Goal: Task Accomplishment & Management: Manage account settings

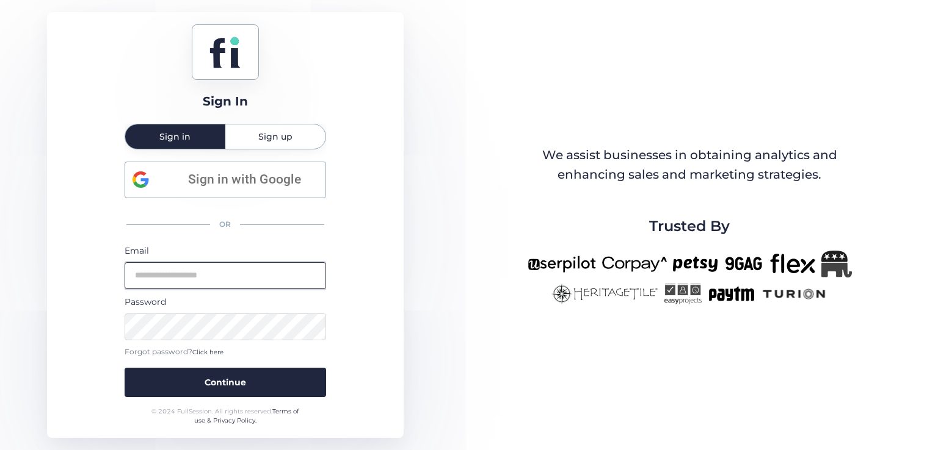
click at [227, 286] on input "email" at bounding box center [225, 275] width 201 height 27
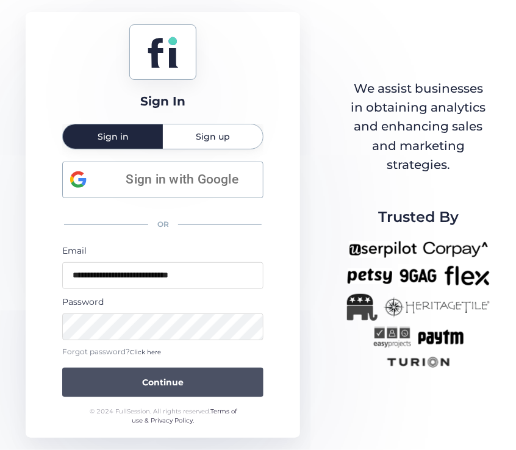
click at [171, 377] on span "Continue" at bounding box center [163, 382] width 42 height 13
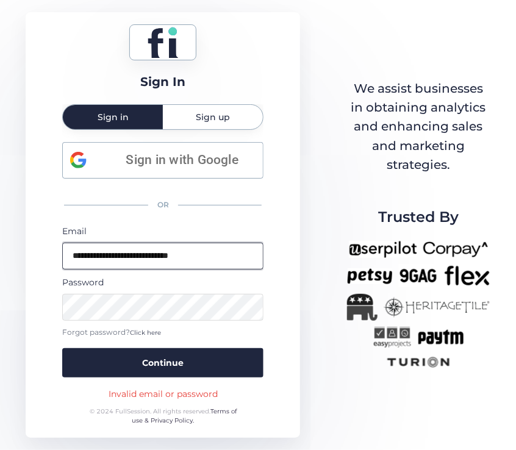
click at [207, 257] on input "**********" at bounding box center [162, 256] width 201 height 27
type input "**********"
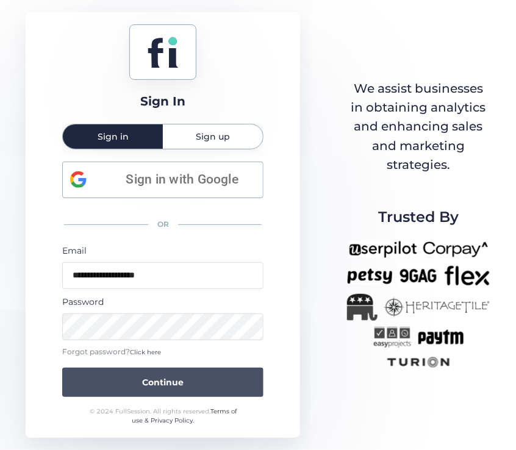
click at [140, 377] on button "Continue" at bounding box center [162, 382] width 201 height 29
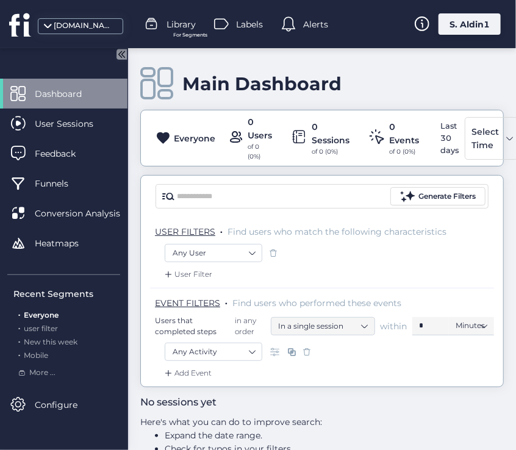
click at [464, 29] on div "S. Aldin1" at bounding box center [470, 23] width 62 height 21
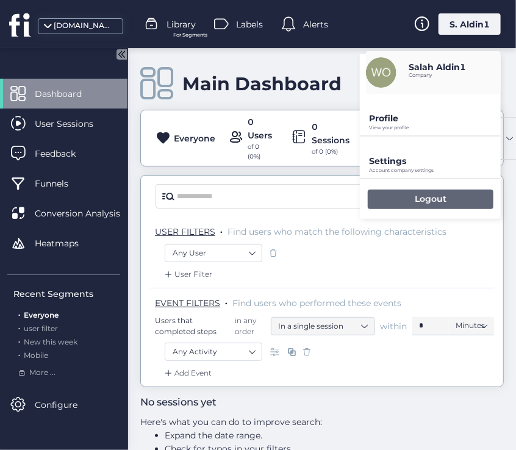
click at [422, 199] on p "Logout" at bounding box center [431, 198] width 32 height 11
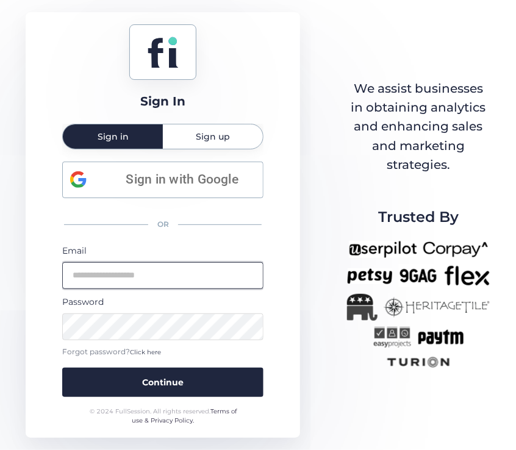
click at [182, 276] on input "email" at bounding box center [162, 275] width 201 height 27
click at [143, 264] on input "email" at bounding box center [162, 275] width 201 height 27
click at [113, 272] on input "email" at bounding box center [162, 275] width 201 height 27
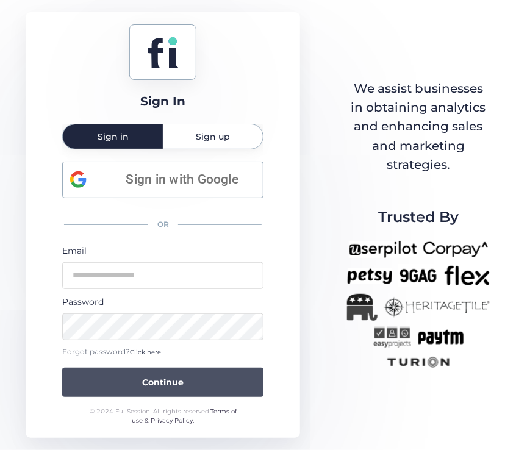
click at [114, 382] on button "Continue" at bounding box center [162, 382] width 201 height 29
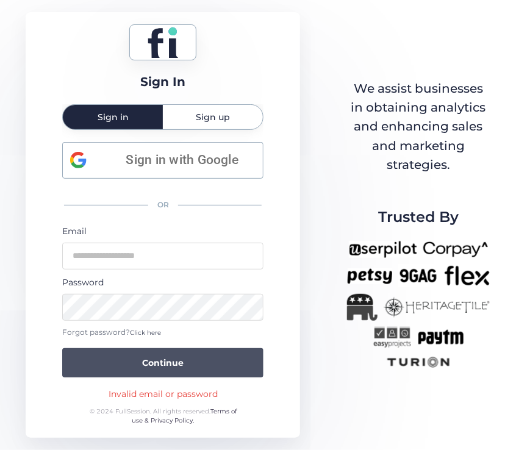
click at [161, 369] on span "Continue" at bounding box center [163, 362] width 42 height 13
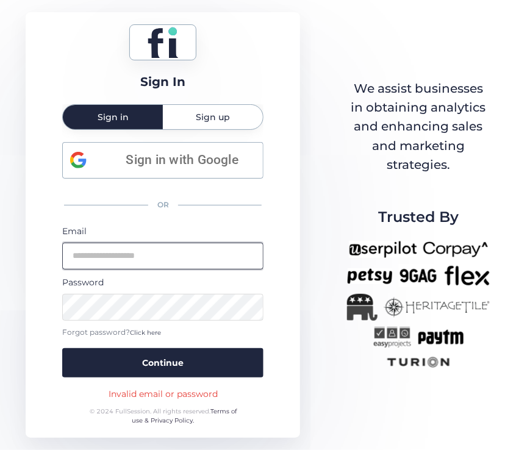
click at [173, 259] on input "email" at bounding box center [162, 256] width 201 height 27
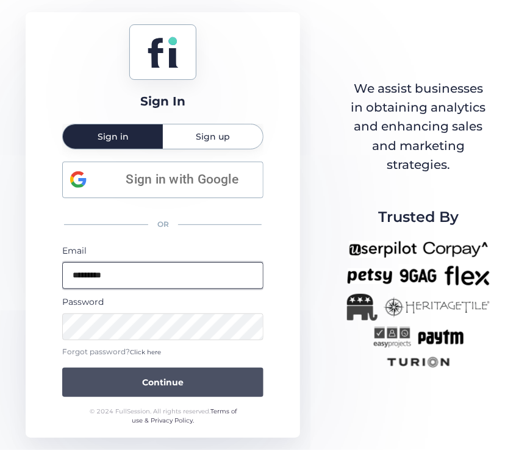
type input "*********"
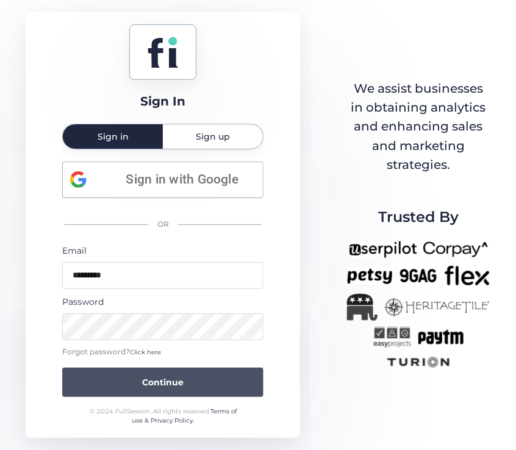
click at [190, 378] on button "Continue" at bounding box center [162, 382] width 201 height 29
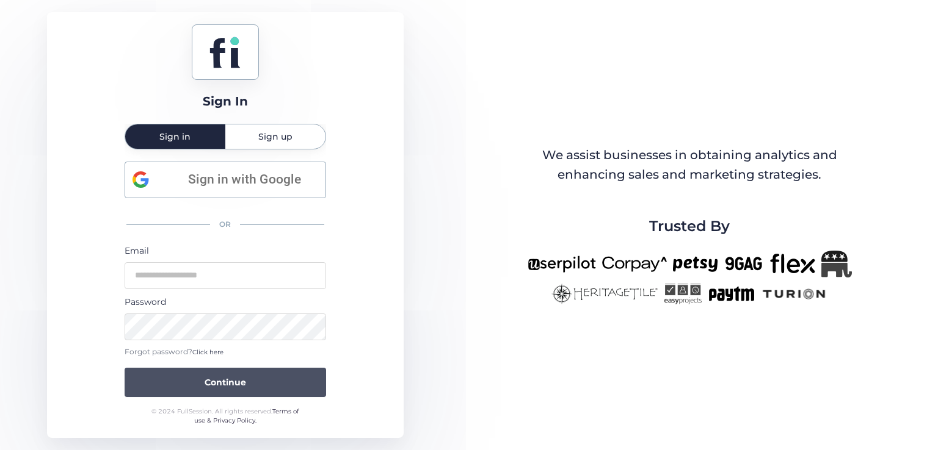
click at [243, 376] on span "Continue" at bounding box center [225, 382] width 42 height 13
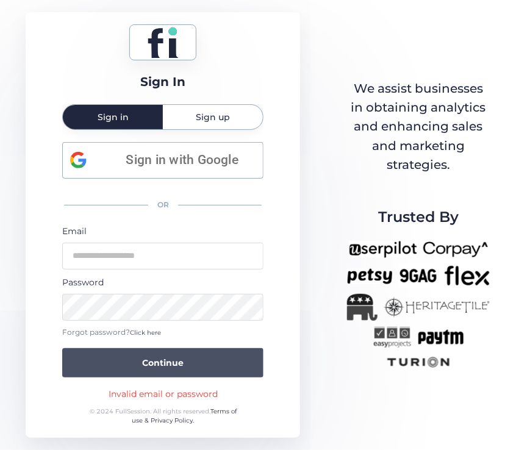
click at [199, 364] on button "Continue" at bounding box center [162, 363] width 201 height 29
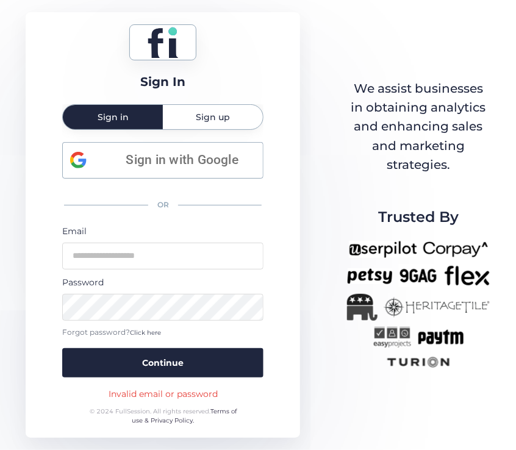
click at [210, 115] on span "Sign up" at bounding box center [213, 117] width 34 height 9
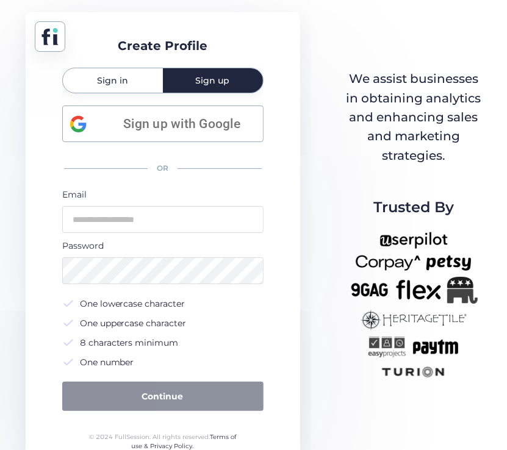
click at [145, 82] on div "Sign in" at bounding box center [113, 80] width 100 height 24
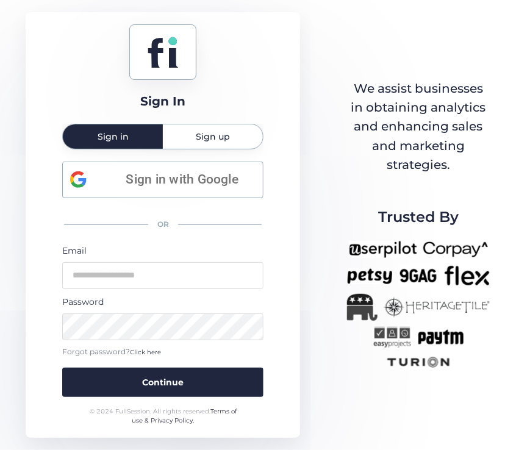
click at [220, 137] on span "Sign up" at bounding box center [213, 136] width 34 height 9
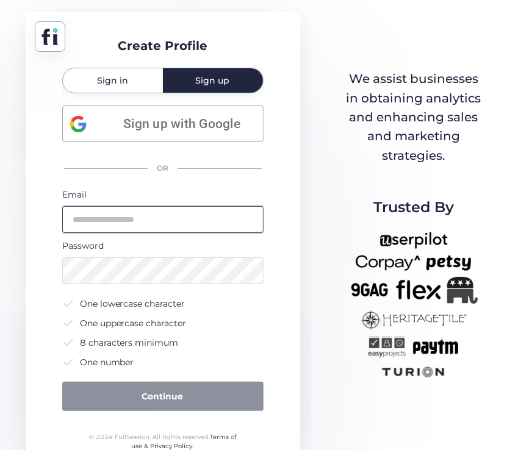
click at [165, 233] on input "email" at bounding box center [162, 219] width 201 height 27
type input "**********"
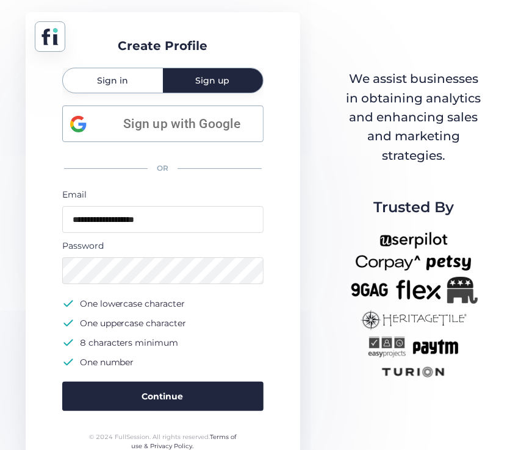
click at [125, 85] on span "Sign in" at bounding box center [112, 80] width 31 height 9
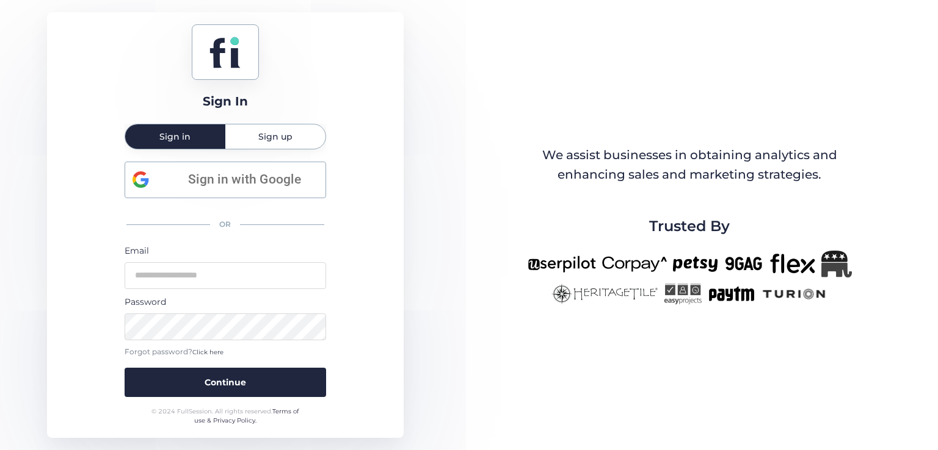
click at [392, 57] on div "Sign In Sign in Sign up Sign in with Google OR Email Password Forgot password? …" at bounding box center [225, 225] width 356 height 426
click at [205, 355] on span "Click here" at bounding box center [207, 353] width 31 height 8
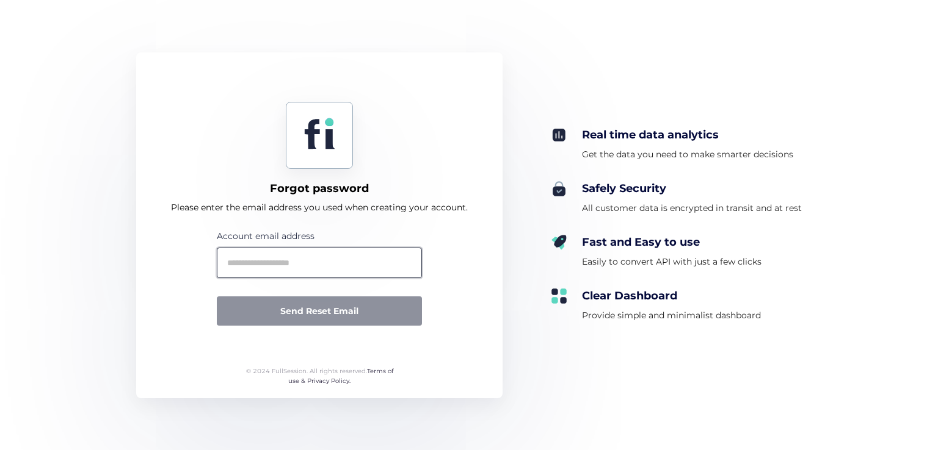
click at [273, 269] on input "text" at bounding box center [319, 263] width 205 height 31
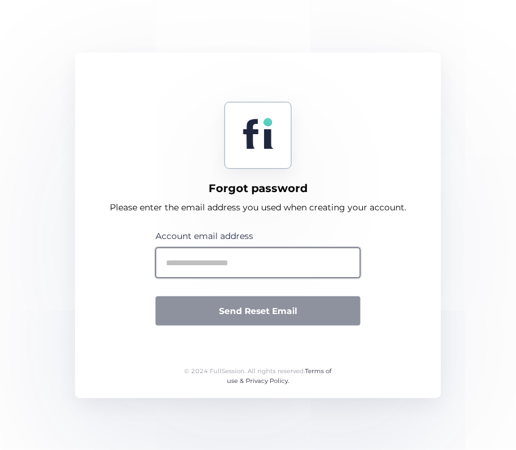
click at [214, 258] on input "text" at bounding box center [258, 263] width 205 height 31
type input "*"
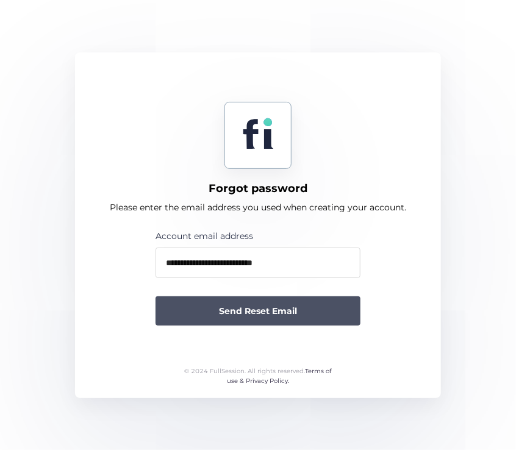
click at [253, 317] on span "Send Reset Email" at bounding box center [258, 311] width 78 height 13
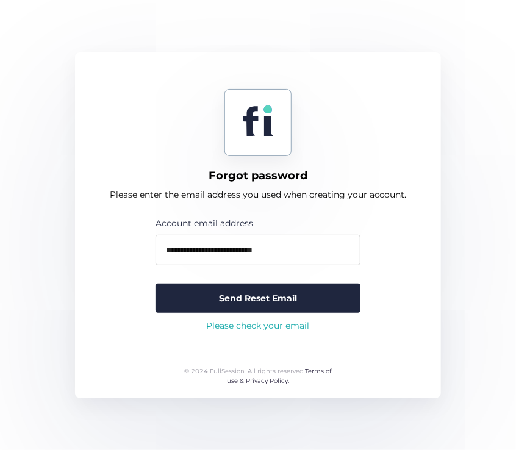
click at [421, 286] on div "**********" at bounding box center [258, 225] width 366 height 346
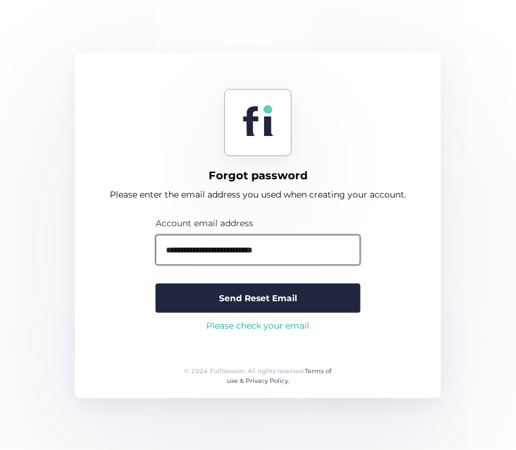
click at [246, 247] on input "**********" at bounding box center [258, 250] width 205 height 31
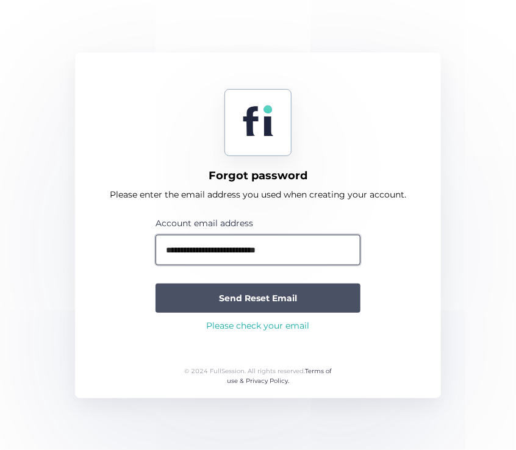
type input "**********"
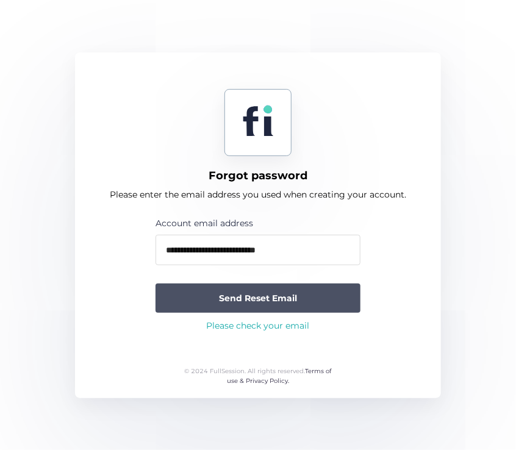
click at [289, 292] on span "Send Reset Email" at bounding box center [258, 298] width 78 height 13
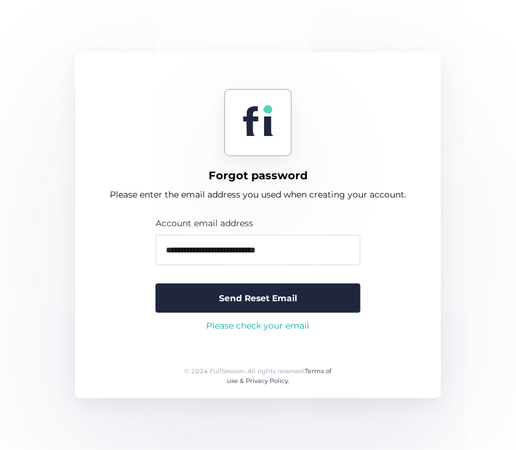
click at [260, 327] on div "Please check your email" at bounding box center [258, 325] width 205 height 13
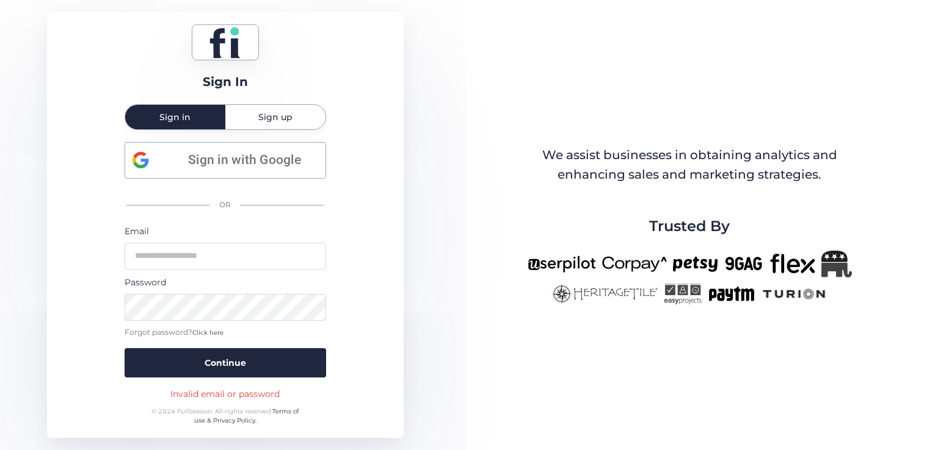
click at [243, 391] on div "Invalid email or password" at bounding box center [224, 394] width 109 height 13
click at [211, 393] on div "Invalid email or password" at bounding box center [224, 394] width 109 height 13
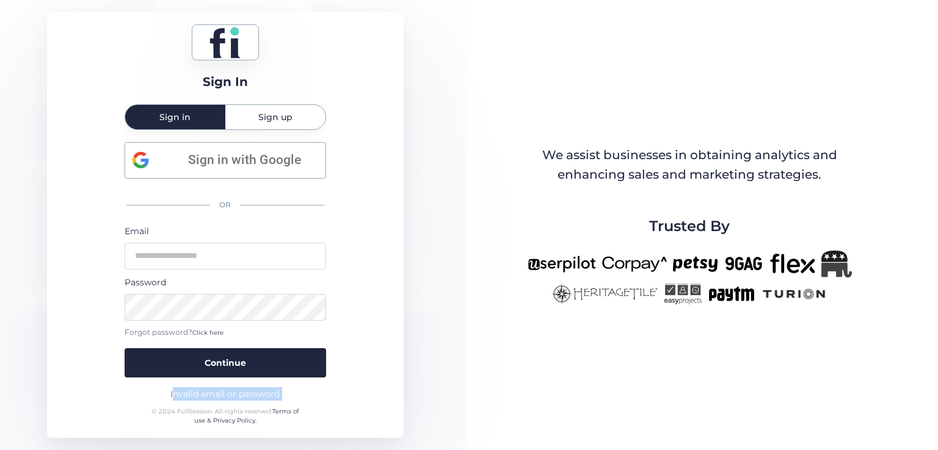
click at [250, 397] on div "Invalid email or password" at bounding box center [224, 394] width 109 height 13
click at [223, 203] on div "OR" at bounding box center [225, 205] width 201 height 26
click at [178, 217] on div "OR" at bounding box center [225, 205] width 201 height 26
click at [138, 236] on div "Email" at bounding box center [225, 231] width 201 height 13
click at [136, 233] on div "Email" at bounding box center [225, 231] width 201 height 13
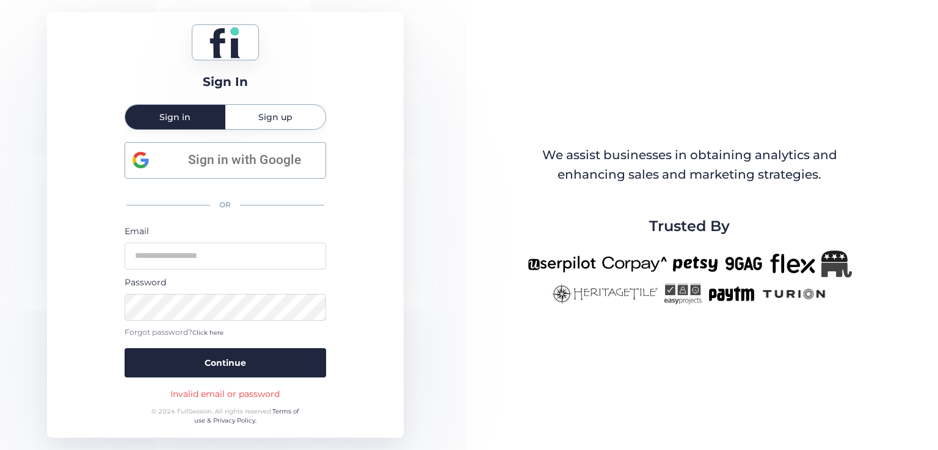
click at [133, 239] on div "Email" at bounding box center [225, 247] width 201 height 45
click at [128, 244] on input "email" at bounding box center [225, 256] width 201 height 27
click at [131, 281] on div "Password" at bounding box center [225, 282] width 201 height 13
click at [181, 281] on div "Password" at bounding box center [225, 282] width 201 height 13
click at [208, 284] on div "Password" at bounding box center [225, 282] width 201 height 13
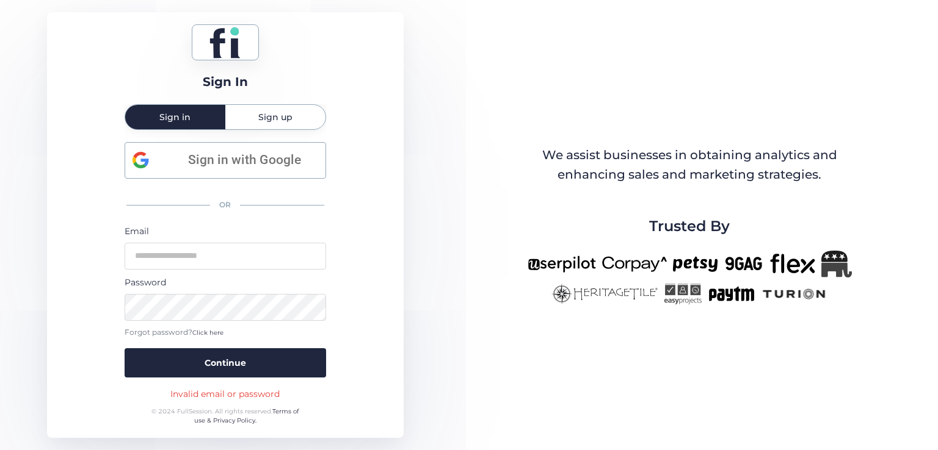
click at [68, 352] on div "Sign In Sign in Sign up Sign in with Google OR Email Password Forgot password? …" at bounding box center [225, 225] width 356 height 426
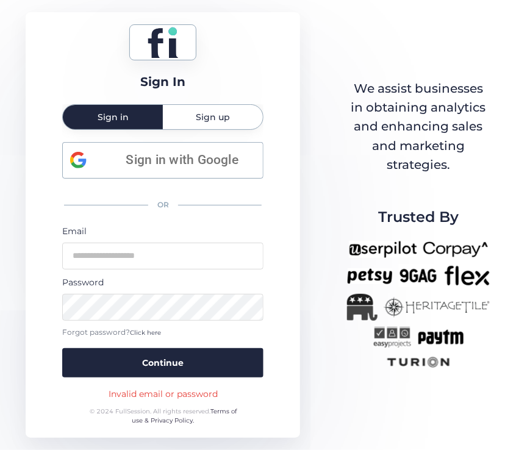
click at [154, 273] on form "Email Password Forgot password? Click here Continue" at bounding box center [162, 301] width 201 height 153
click at [154, 267] on input "email" at bounding box center [162, 256] width 201 height 27
type input "**********"
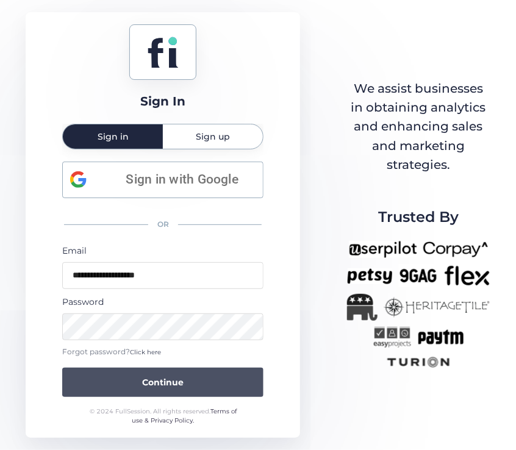
click at [222, 374] on button "Continue" at bounding box center [162, 382] width 201 height 29
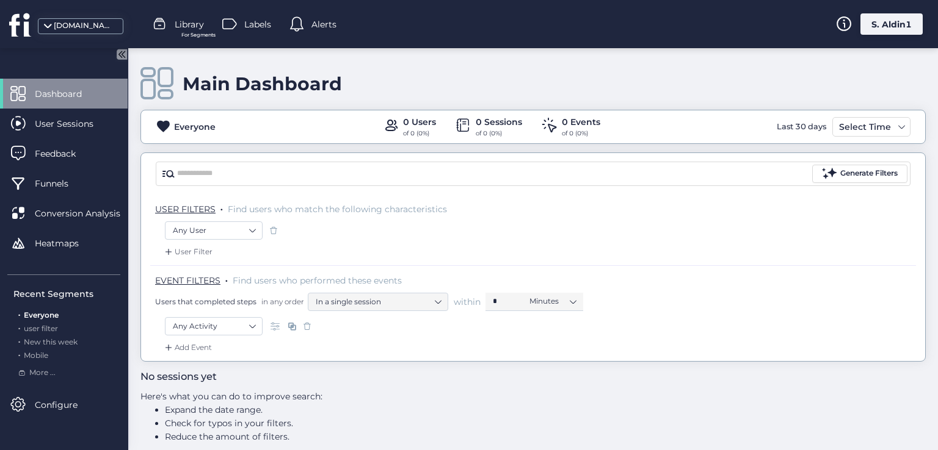
drag, startPoint x: 558, startPoint y: 59, endPoint x: 455, endPoint y: 115, distance: 116.6
click at [535, 87] on div "Main Dashboard Everyone 0 Users of 0 (0%) 0 Sessions of 0 (0%) 0 Events of 0 (0…" at bounding box center [532, 205] width 785 height 314
click at [66, 413] on div "Configure" at bounding box center [64, 405] width 128 height 30
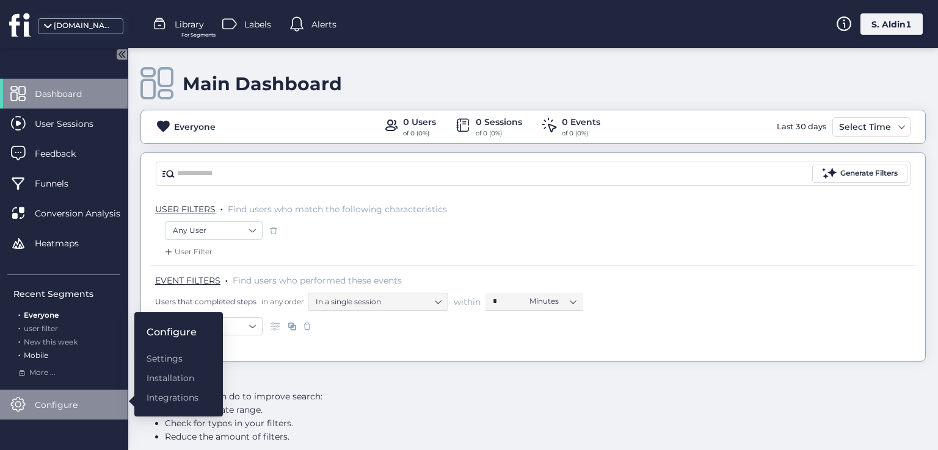
click at [42, 355] on span "Mobile" at bounding box center [36, 355] width 24 height 9
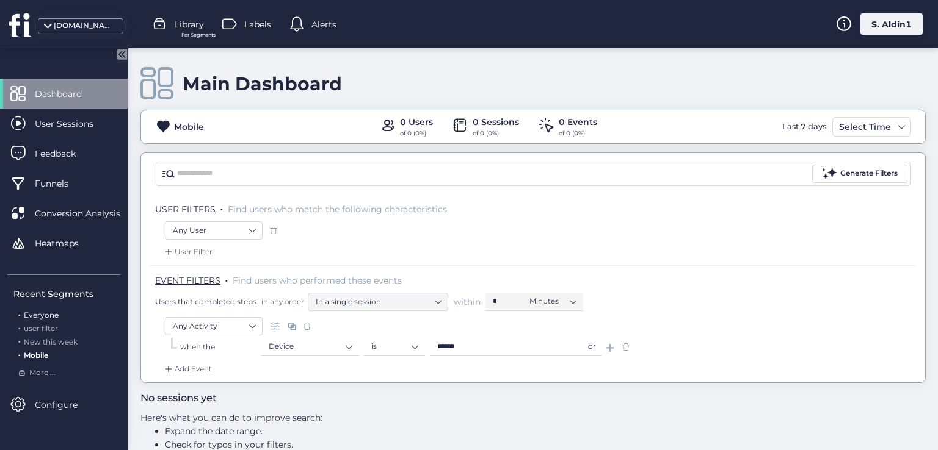
click at [43, 313] on span "Everyone" at bounding box center [41, 315] width 35 height 9
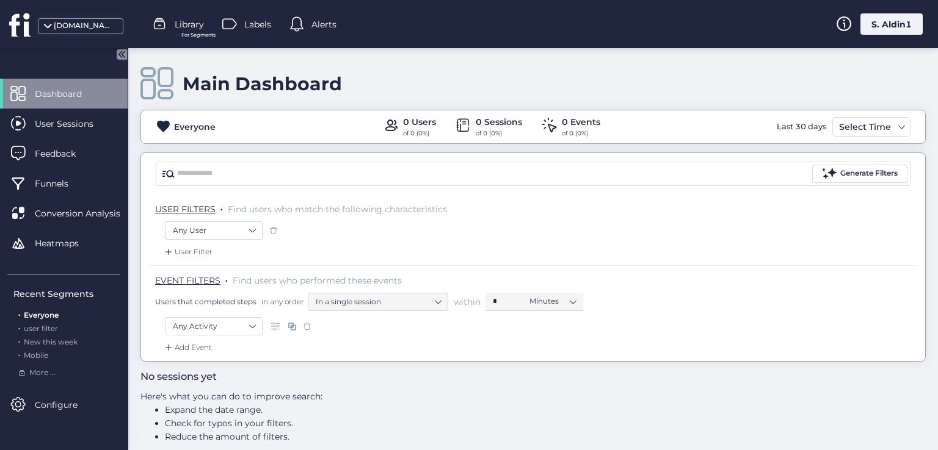
click at [60, 12] on div "[DOMAIN_NAME]" at bounding box center [70, 24] width 140 height 48
click at [60, 27] on div "[DOMAIN_NAME]" at bounding box center [84, 26] width 61 height 12
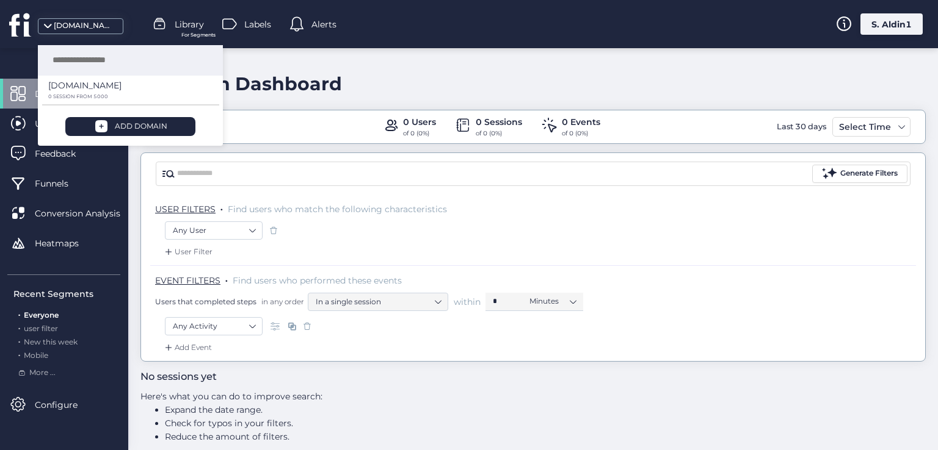
click at [37, 27] on div "[DOMAIN_NAME]" at bounding box center [29, 26] width 40 height 28
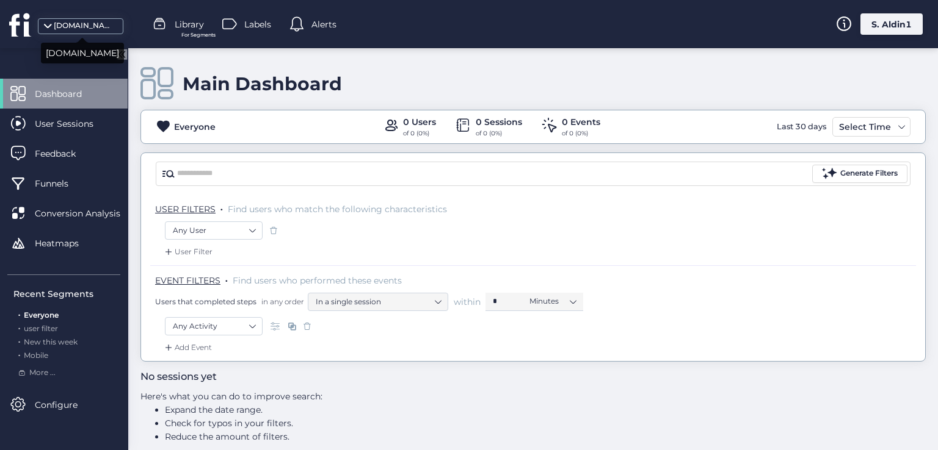
click at [47, 24] on span at bounding box center [48, 30] width 12 height 12
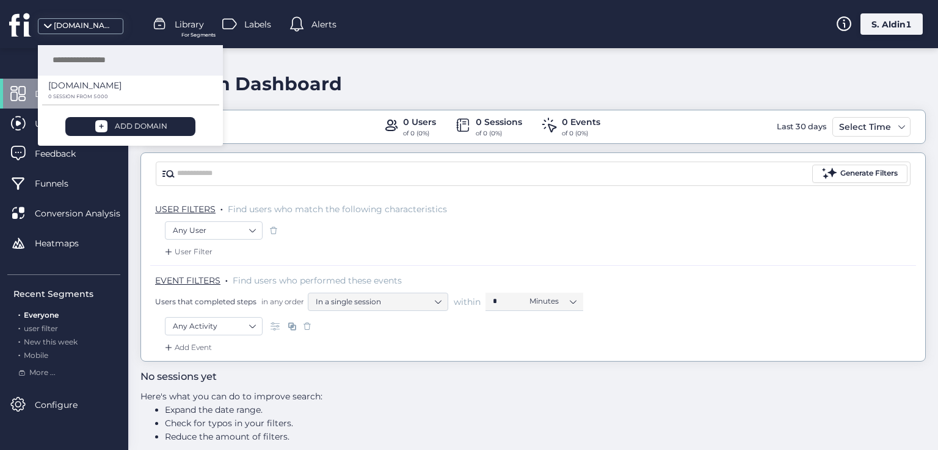
click at [37, 267] on div "Dashboard User Sessions Feedback Funnels Conversion Analysis Heatmaps" at bounding box center [64, 173] width 128 height 189
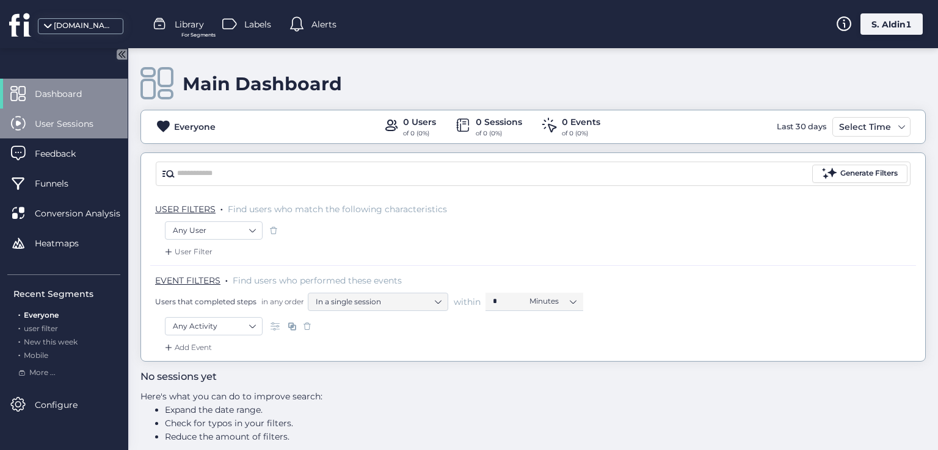
click at [50, 120] on span "User Sessions" at bounding box center [73, 123] width 77 height 13
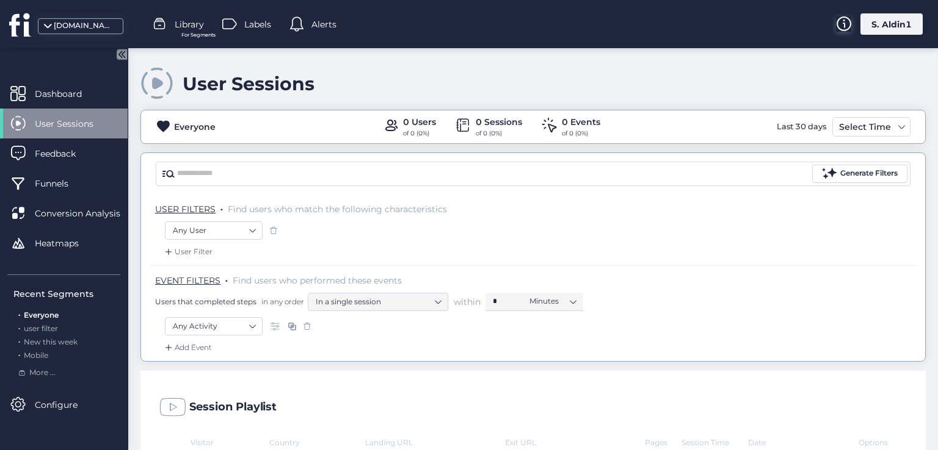
click at [850, 23] on icon at bounding box center [843, 23] width 15 height 15
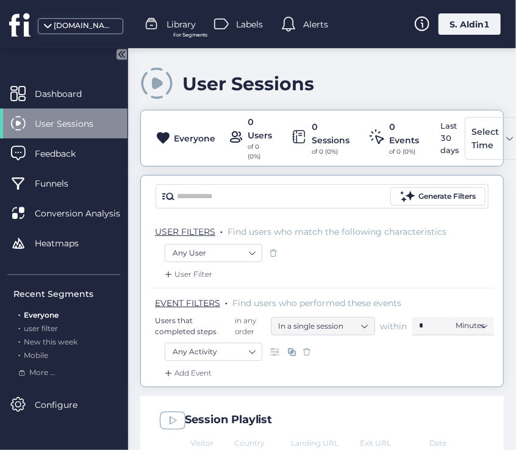
click at [425, 24] on icon at bounding box center [421, 23] width 15 height 15
click at [417, 30] on div at bounding box center [417, 30] width 0 height 0
click at [429, 30] on icon at bounding box center [421, 23] width 15 height 15
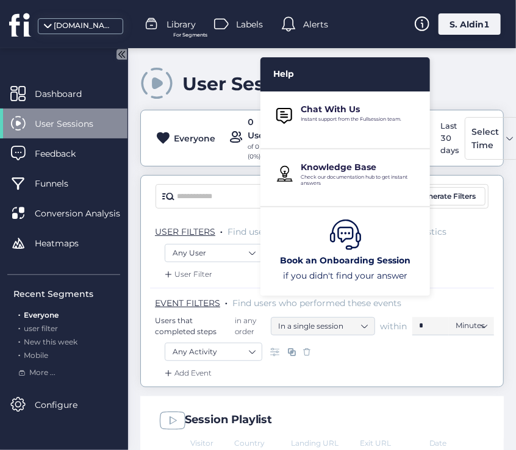
click at [435, 46] on div "myanimelist.net Library For Segments Labels Alerts S. Aldin1" at bounding box center [258, 24] width 516 height 48
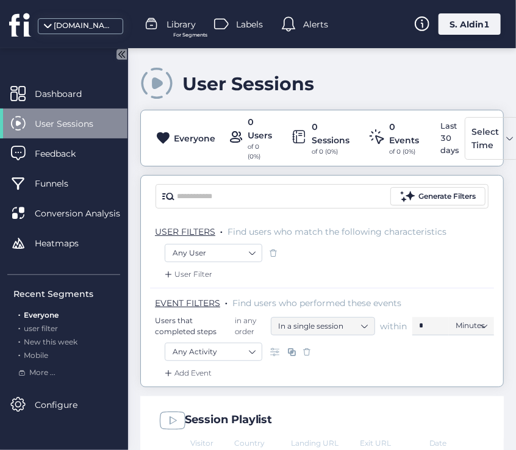
drag, startPoint x: 482, startPoint y: 79, endPoint x: 497, endPoint y: 21, distance: 59.5
click at [479, 78] on div "User Sessions" at bounding box center [322, 84] width 364 height 35
click at [422, 24] on icon at bounding box center [421, 23] width 15 height 15
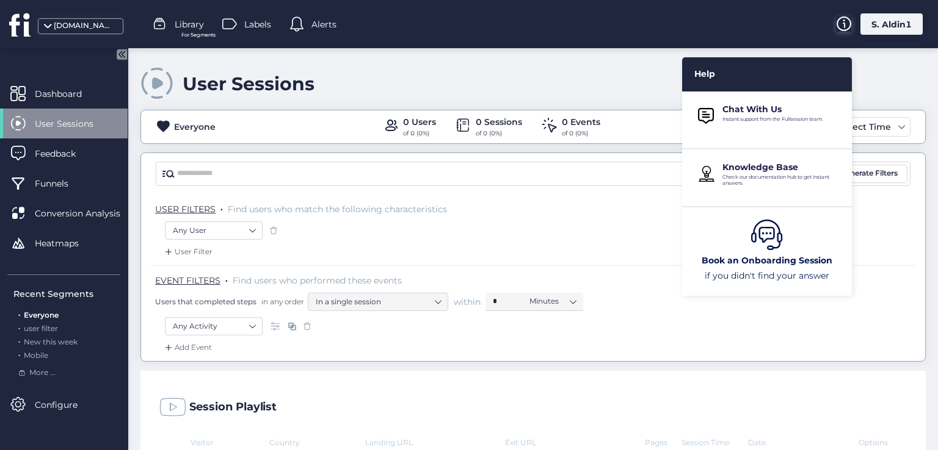
click at [516, 27] on icon at bounding box center [843, 23] width 15 height 15
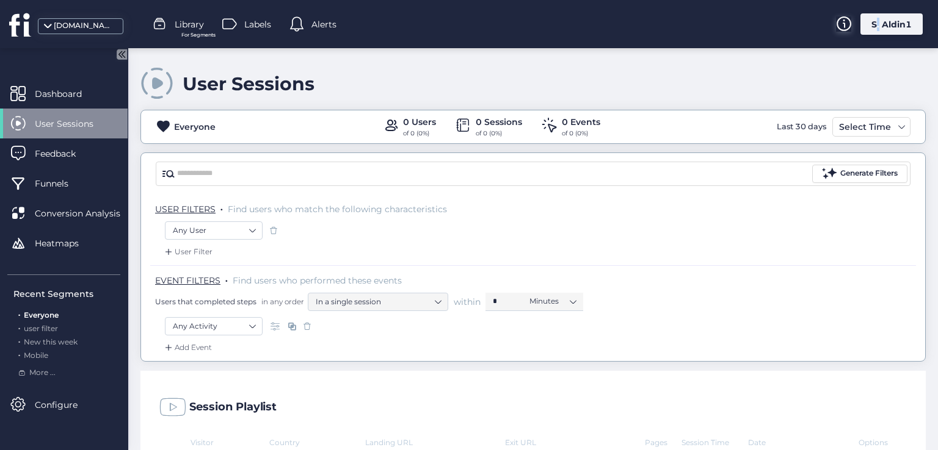
click at [516, 27] on icon at bounding box center [843, 23] width 15 height 15
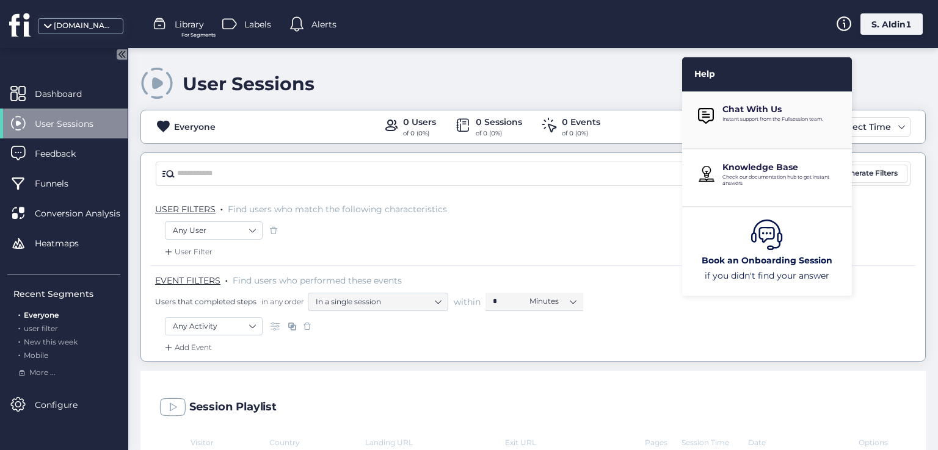
click at [516, 116] on p "Instant support from the Fullsession team." at bounding box center [782, 119] width 120 height 6
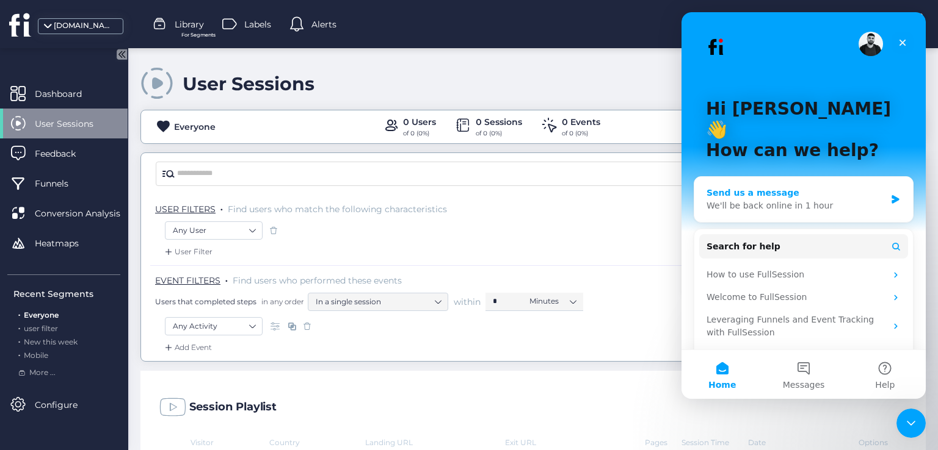
scroll to position [7, 0]
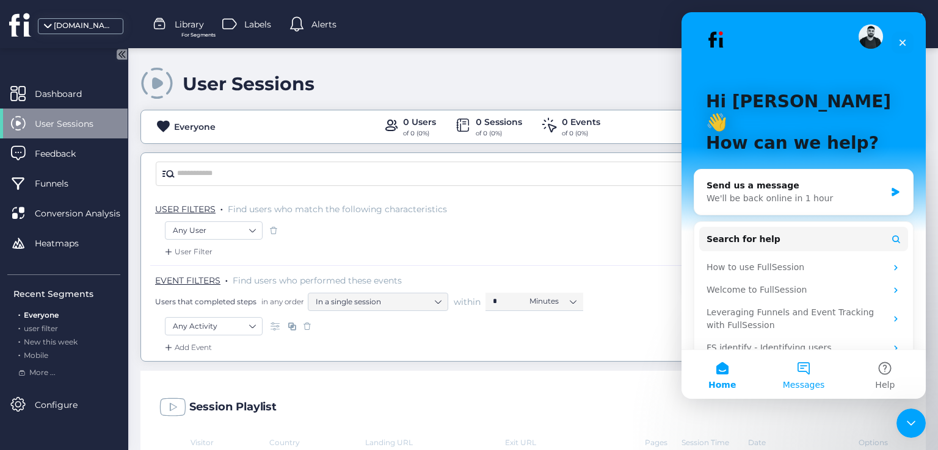
click at [516, 383] on span "Messages" at bounding box center [804, 385] width 42 height 9
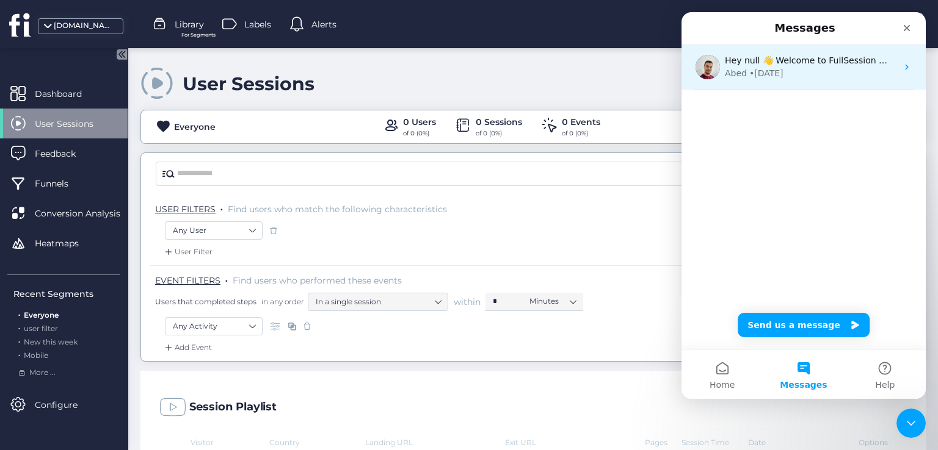
click at [516, 76] on div "• 199w ago" at bounding box center [766, 73] width 34 height 13
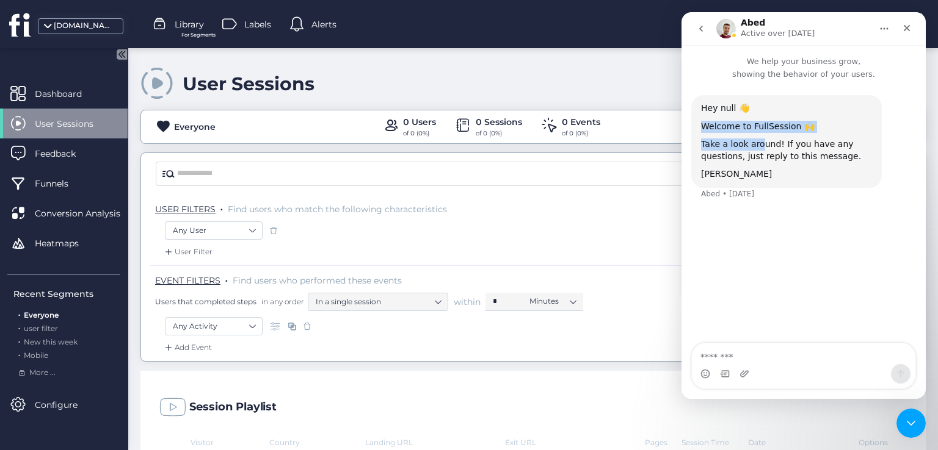
drag, startPoint x: 695, startPoint y: 129, endPoint x: 742, endPoint y: 147, distance: 50.4
click at [516, 135] on div "Hey null 👋 Welcome to FullSession 🙌 Take a look around! If you have any questio…" at bounding box center [786, 141] width 190 height 93
drag, startPoint x: 753, startPoint y: 112, endPoint x: 705, endPoint y: 111, distance: 48.2
click at [516, 111] on div "Hey null 👋" at bounding box center [786, 109] width 171 height 12
click at [516, 115] on div "Hey null 👋 Welcome to FullSession 🙌 Take a look around! If you have any questio…" at bounding box center [786, 142] width 171 height 78
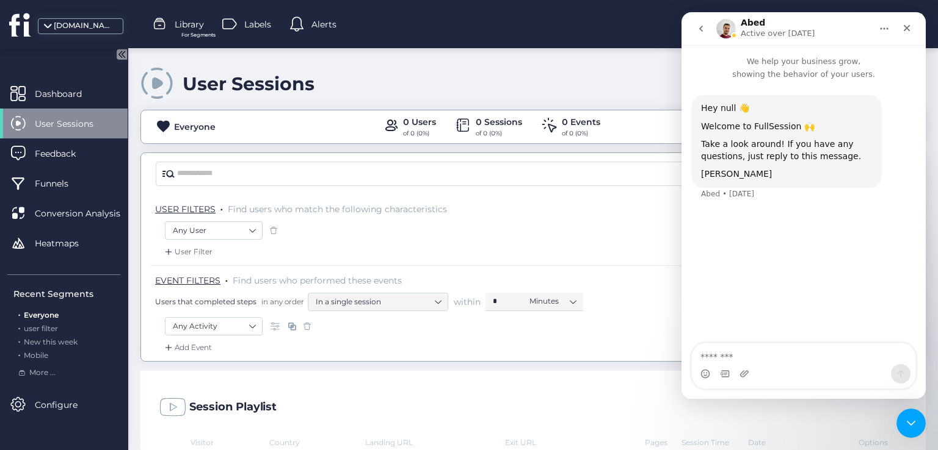
click at [516, 27] on button "go back" at bounding box center [700, 28] width 23 height 23
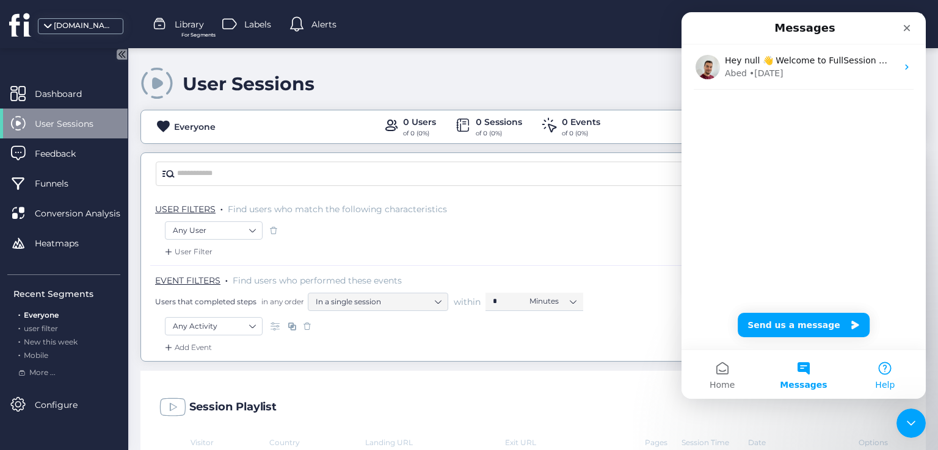
click at [516, 381] on span "Help" at bounding box center [885, 385] width 20 height 9
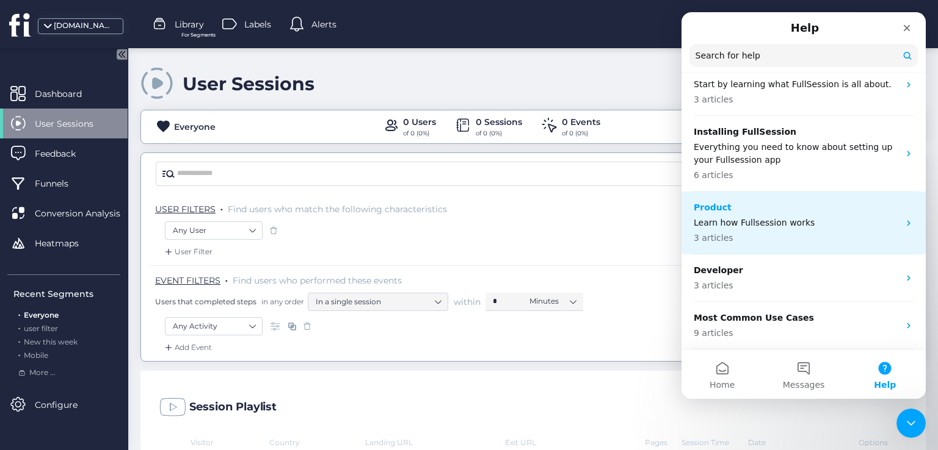
scroll to position [0, 0]
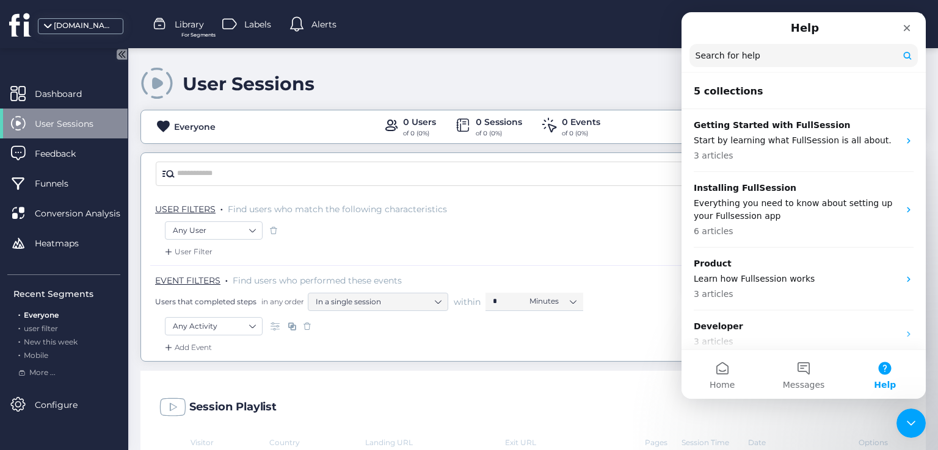
click at [516, 84] on header "5 collections" at bounding box center [803, 91] width 244 height 35
click at [516, 92] on h2 "5 collections" at bounding box center [803, 91] width 220 height 15
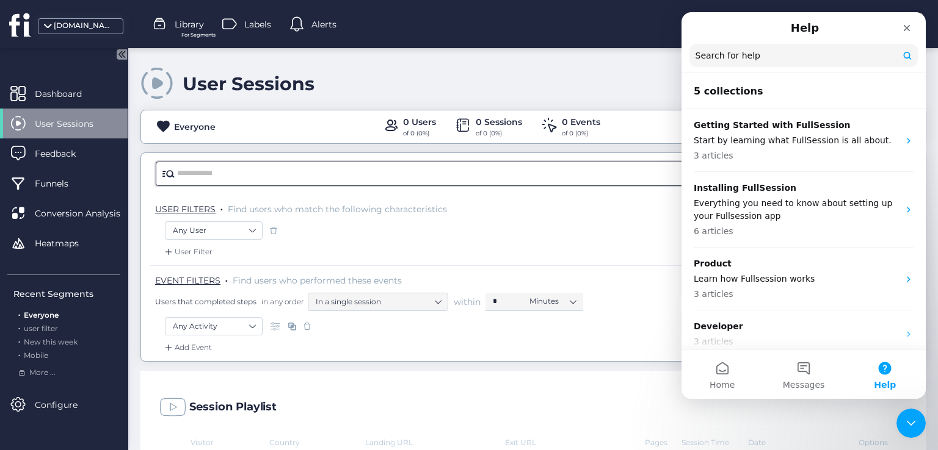
click at [516, 175] on input "text" at bounding box center [493, 174] width 632 height 18
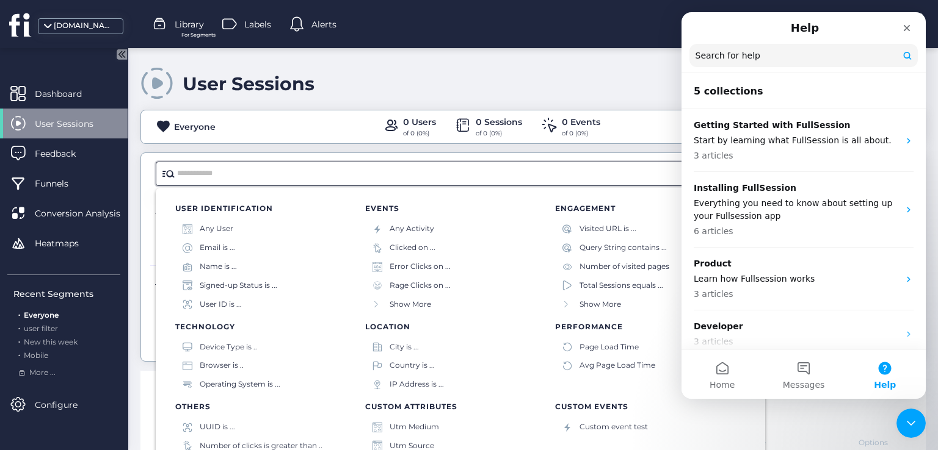
click at [516, 56] on input "Search for help" at bounding box center [803, 55] width 228 height 23
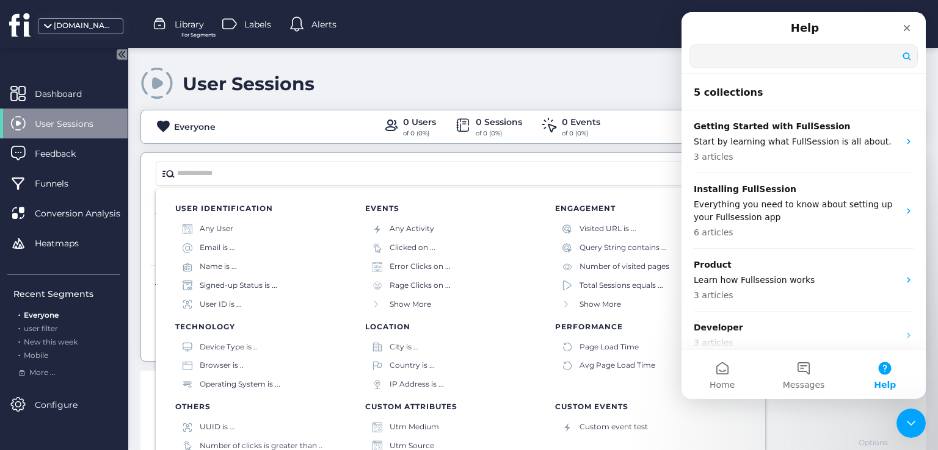
click at [516, 61] on input "Search for help" at bounding box center [803, 56] width 227 height 23
click at [516, 74] on nav "Help Search for help" at bounding box center [803, 43] width 244 height 62
click at [516, 59] on input "Search for help" at bounding box center [803, 55] width 228 height 23
type input "*"
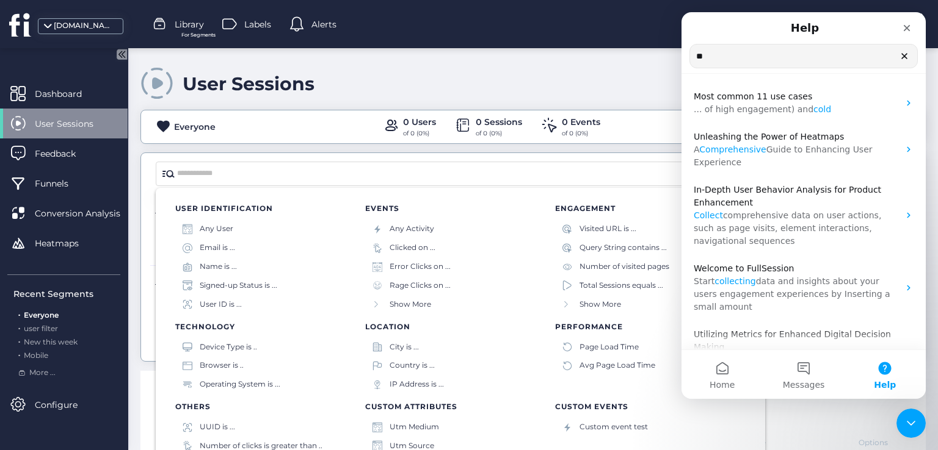
type input "*"
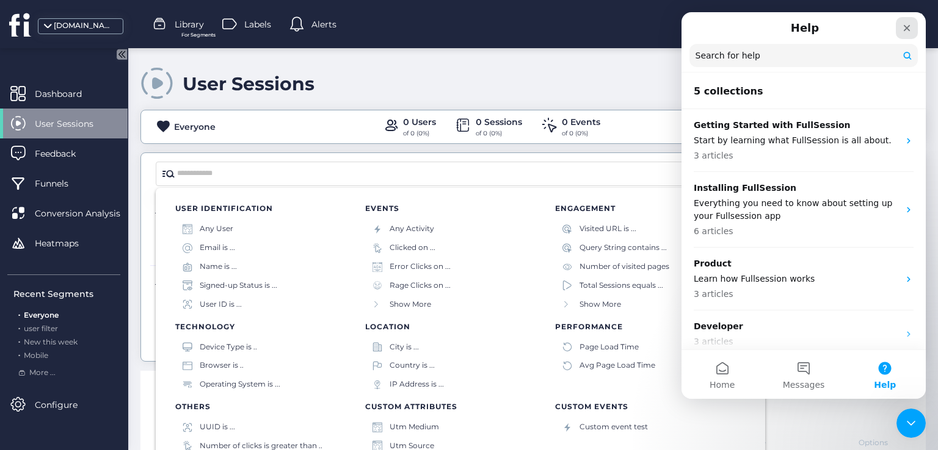
click at [516, 26] on icon "Close" at bounding box center [907, 28] width 10 height 10
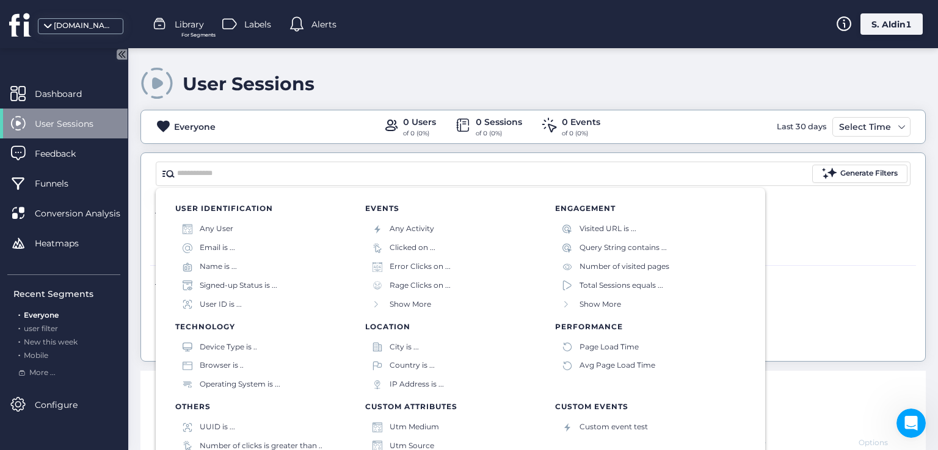
click at [516, 240] on div "Any User" at bounding box center [533, 232] width 736 height 21
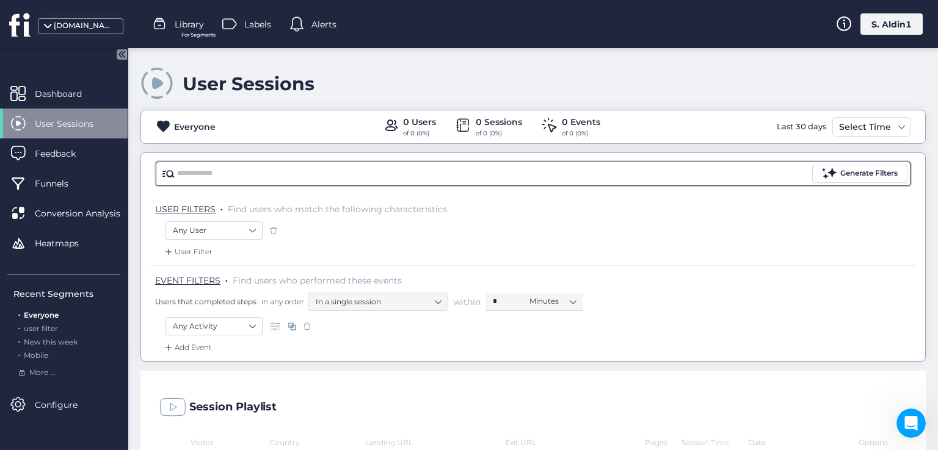
click at [204, 170] on input "text" at bounding box center [493, 174] width 632 height 18
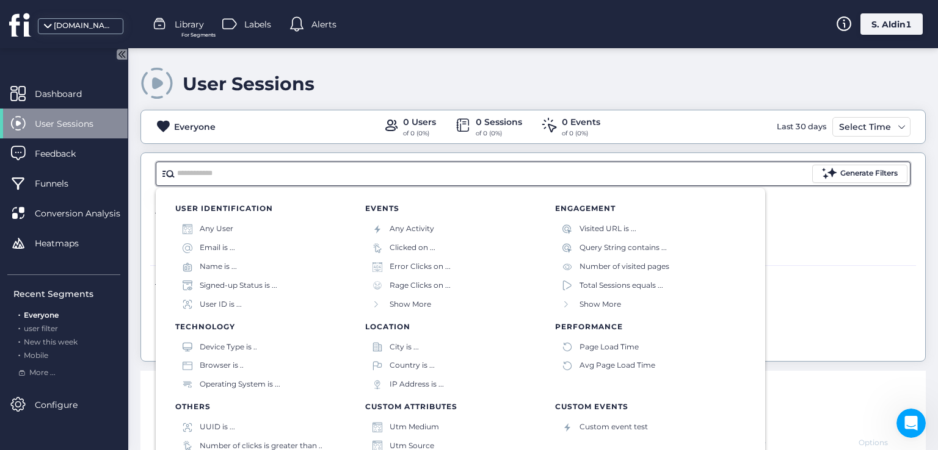
click at [204, 170] on input "text" at bounding box center [493, 174] width 632 height 18
click at [516, 172] on span at bounding box center [829, 173] width 15 height 15
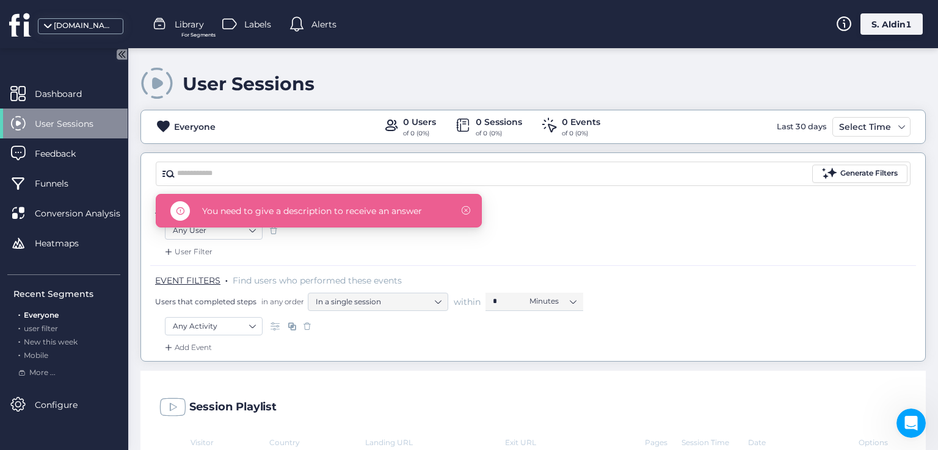
click at [463, 212] on span at bounding box center [465, 210] width 9 height 9
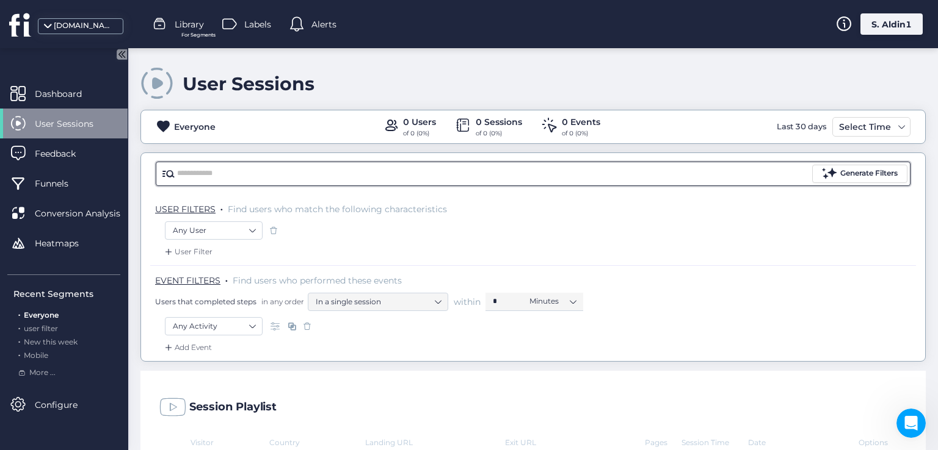
click at [432, 173] on input "text" at bounding box center [493, 174] width 632 height 18
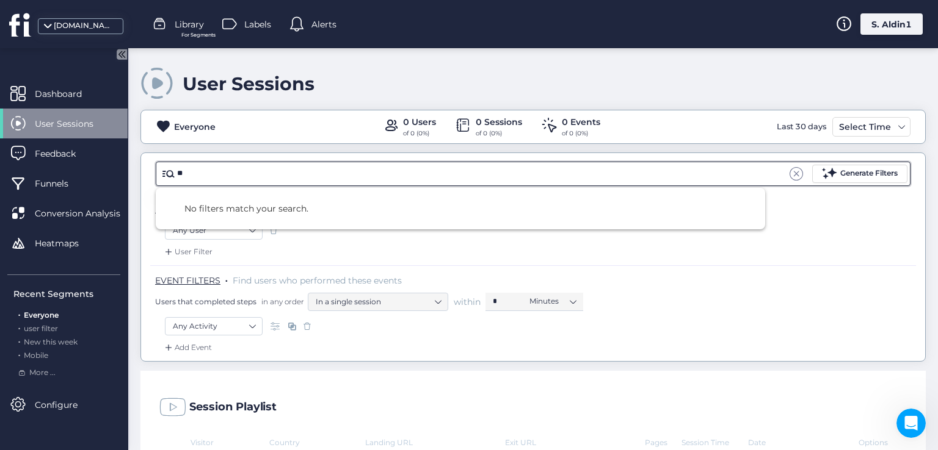
type input "*"
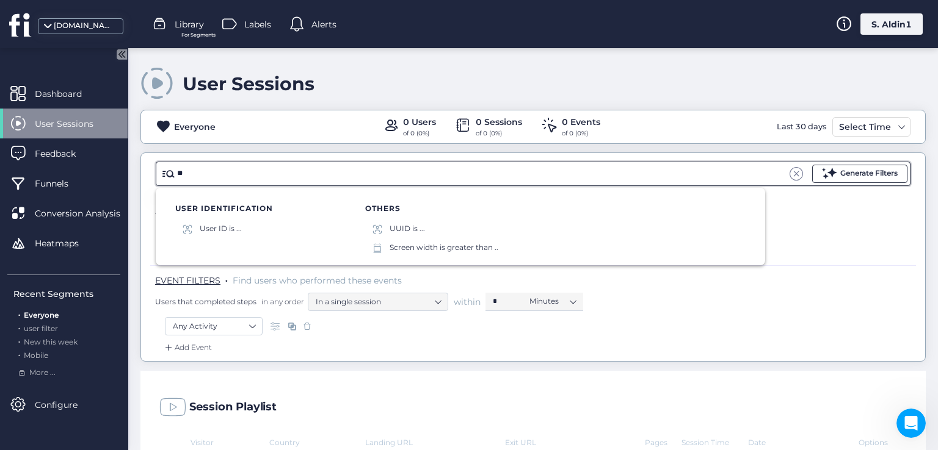
type input "**"
click at [516, 168] on div "Generate Filters" at bounding box center [868, 174] width 57 height 12
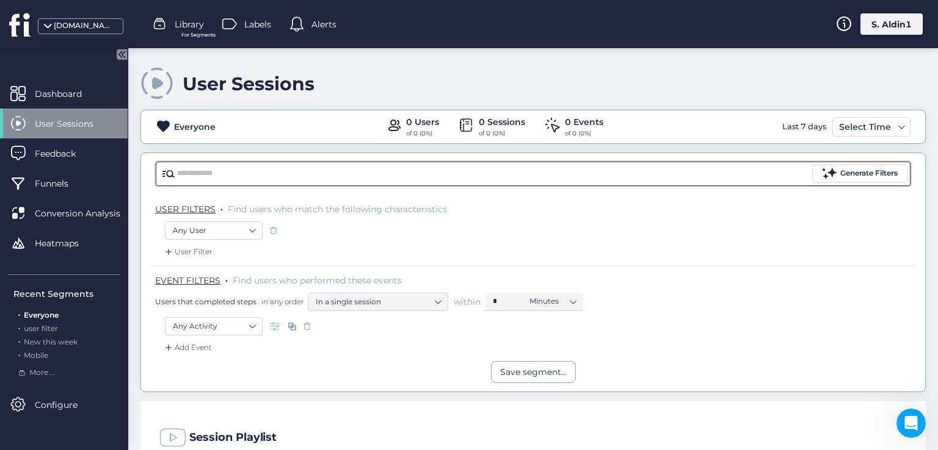
click at [433, 174] on input "text" at bounding box center [493, 174] width 632 height 18
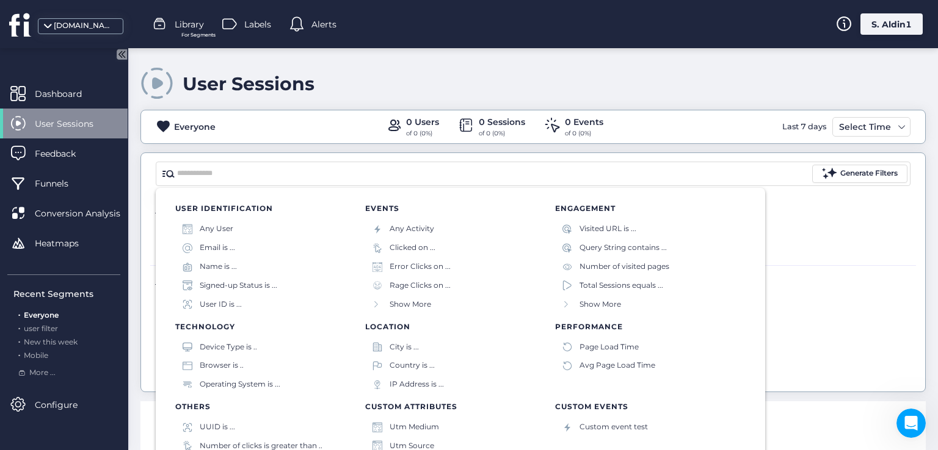
drag, startPoint x: 937, startPoint y: 184, endPoint x: 937, endPoint y: 200, distance: 15.3
click at [516, 200] on mat-drawer-content "User Sessions Everyone 0 Users of 0 (0%) 0 Sessions of 0 (0%) 0 Events of 0 (0%…" at bounding box center [532, 249] width 809 height 402
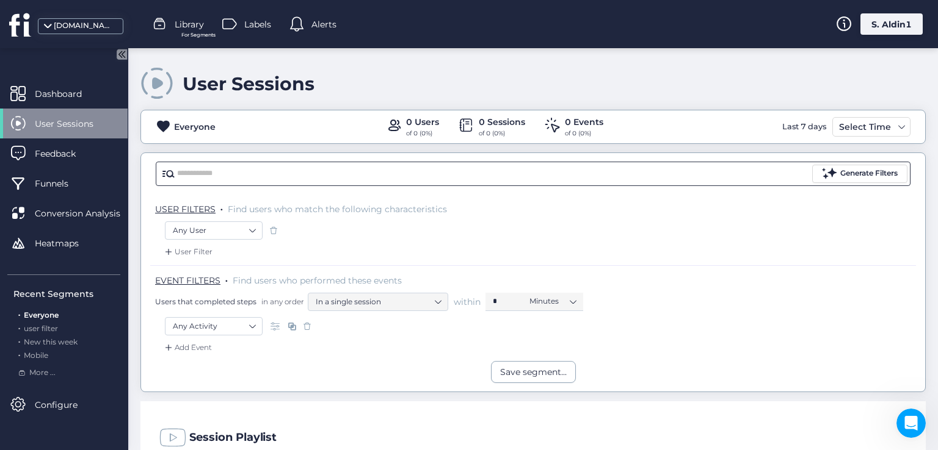
click at [255, 172] on input "text" at bounding box center [493, 174] width 632 height 18
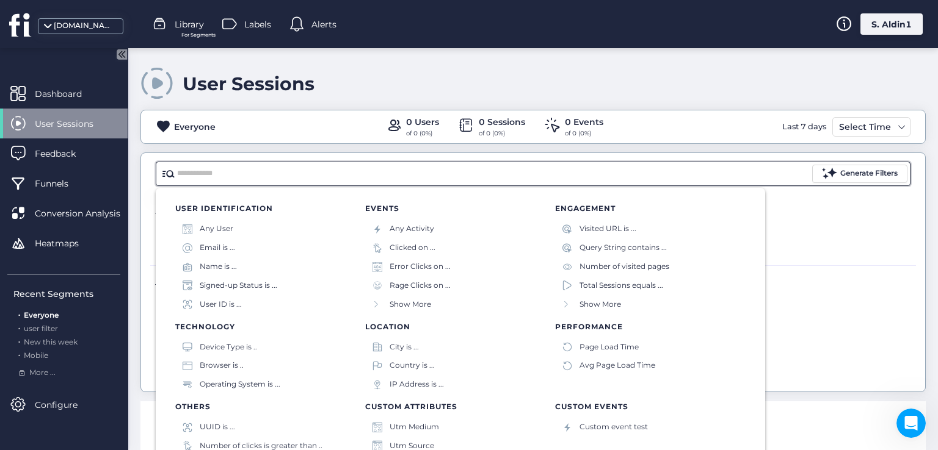
click at [360, 154] on div "Generate Filters" at bounding box center [533, 174] width 784 height 42
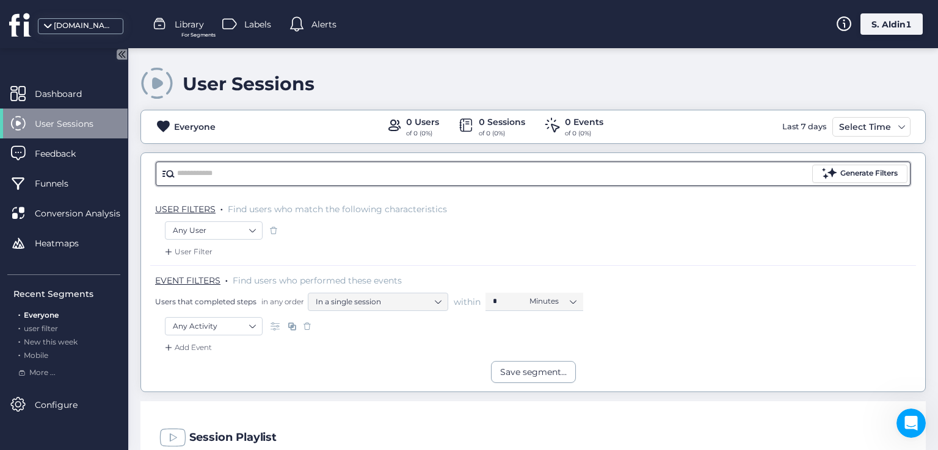
click at [236, 165] on input "text" at bounding box center [493, 174] width 632 height 18
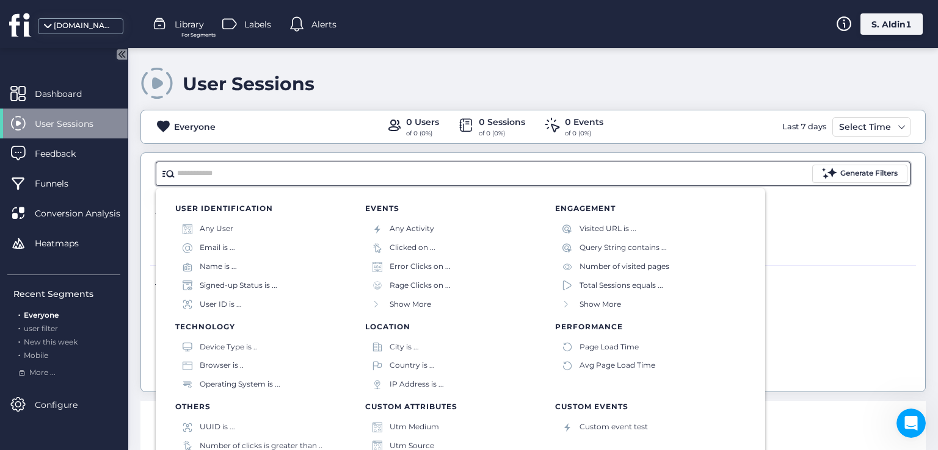
click at [160, 92] on span at bounding box center [156, 83] width 33 height 33
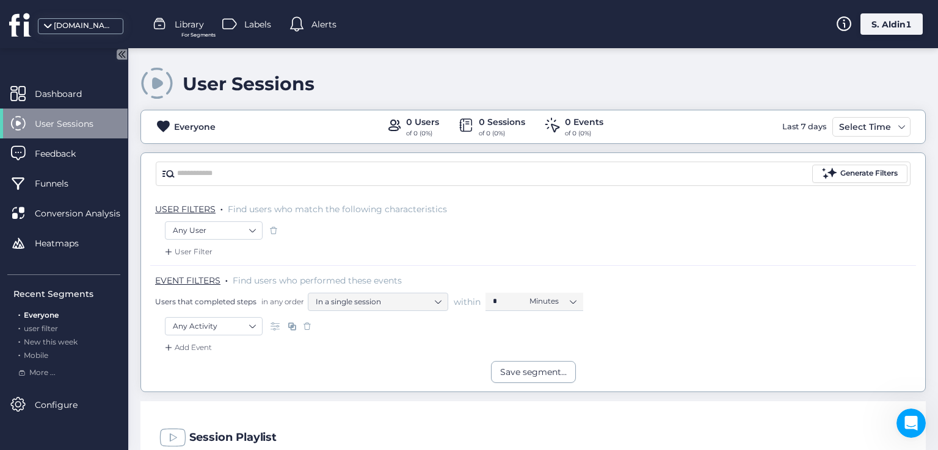
click at [155, 78] on span at bounding box center [156, 83] width 33 height 33
click at [12, 25] on icon at bounding box center [19, 24] width 20 height 23
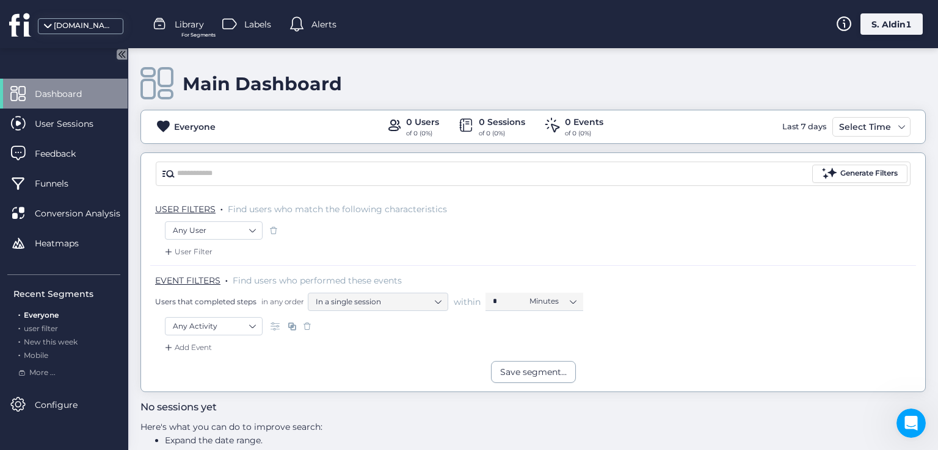
click at [12, 25] on icon at bounding box center [19, 24] width 20 height 23
click at [269, 231] on span at bounding box center [273, 231] width 12 height 12
click at [270, 231] on span at bounding box center [273, 231] width 12 height 12
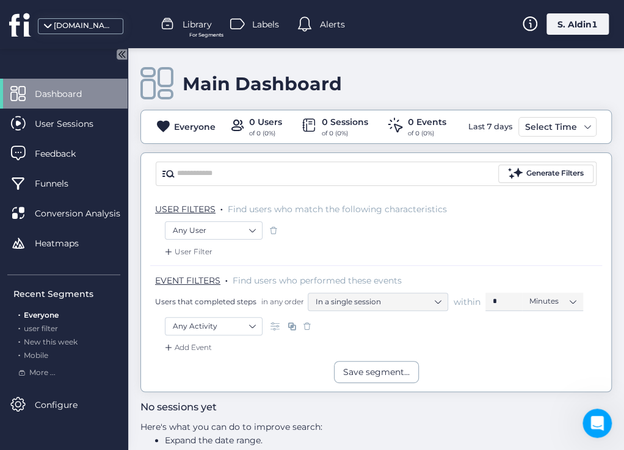
click at [269, 237] on span at bounding box center [273, 231] width 12 height 12
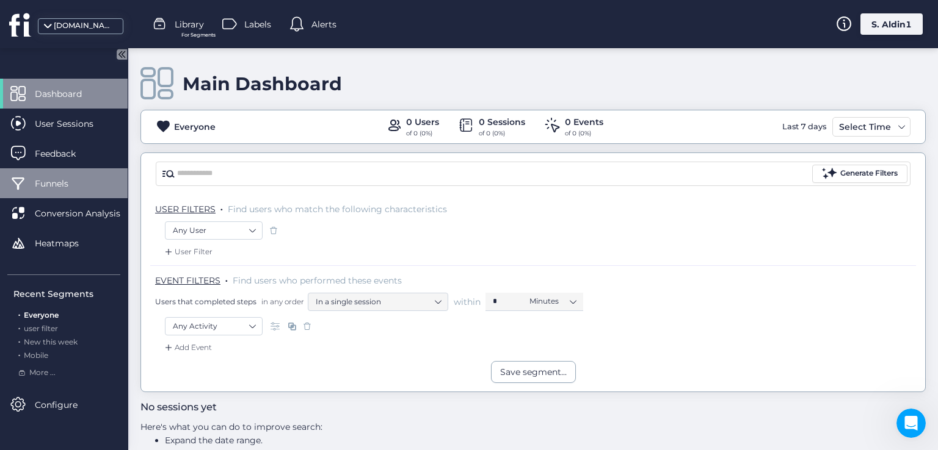
click at [37, 175] on div "Funnels" at bounding box center [64, 183] width 128 height 30
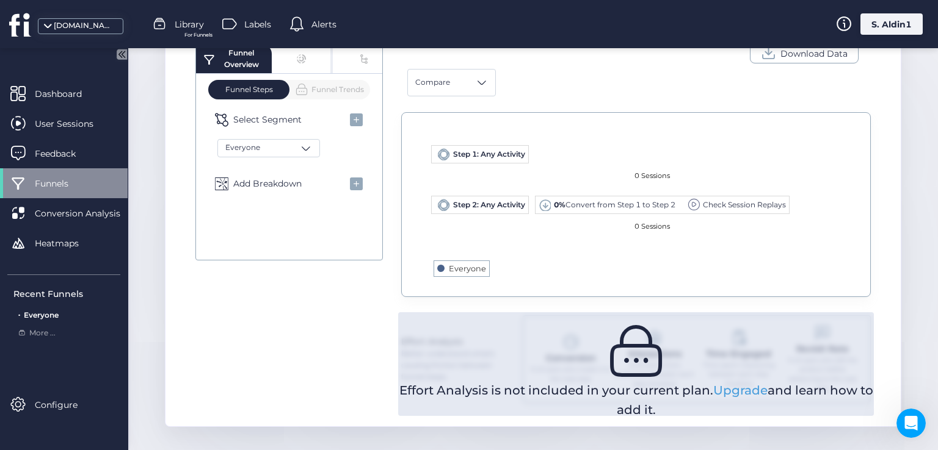
scroll to position [338, 0]
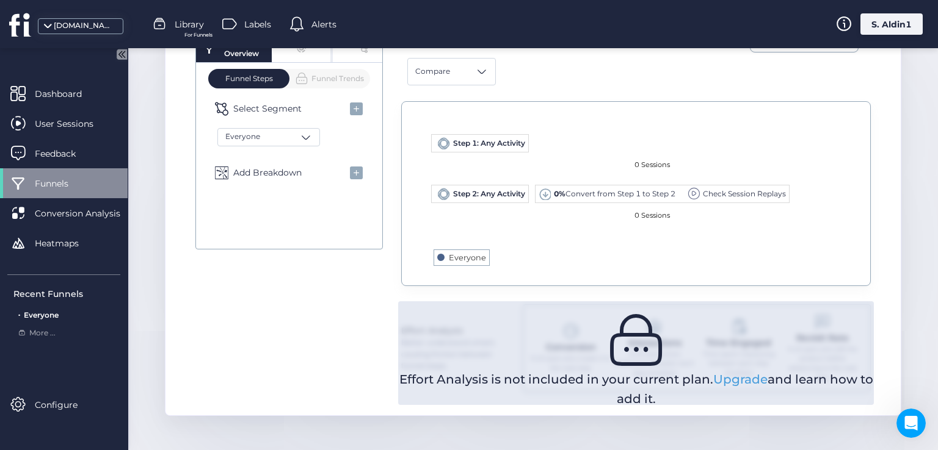
click at [117, 54] on icon at bounding box center [122, 54] width 10 height 10
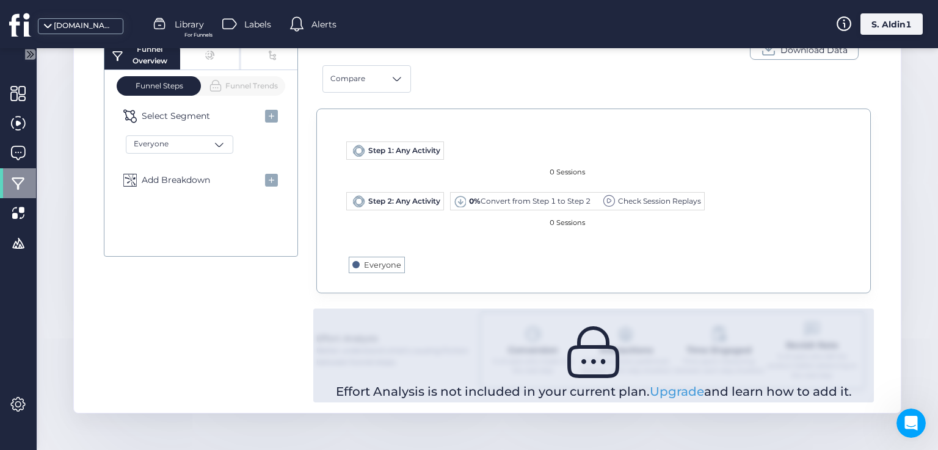
scroll to position [328, 0]
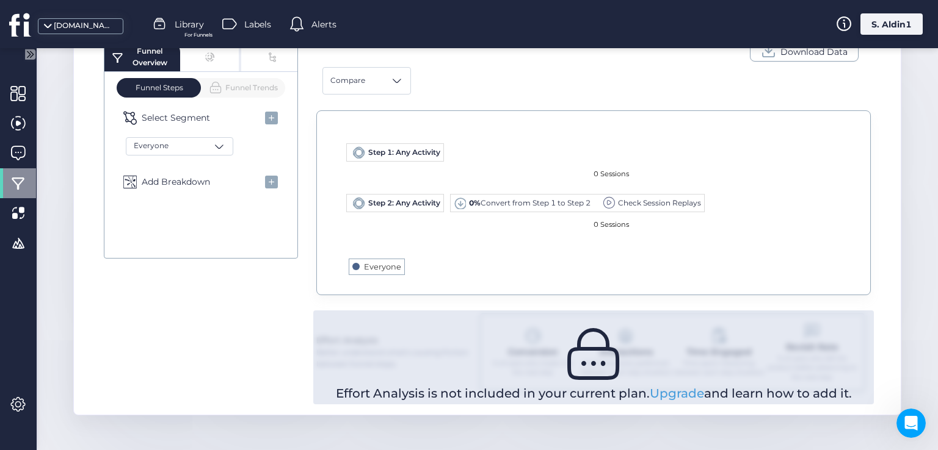
click at [28, 57] on icon at bounding box center [30, 54] width 10 height 10
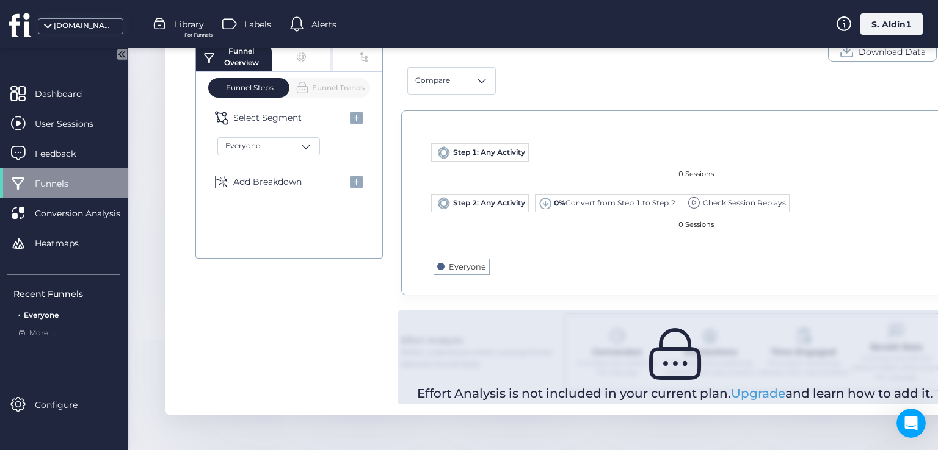
click at [28, 57] on mat-drawer "Dashboard User Sessions Feedback Funnels Conversion Analysis Heatmaps Recent Fu…" at bounding box center [64, 249] width 128 height 402
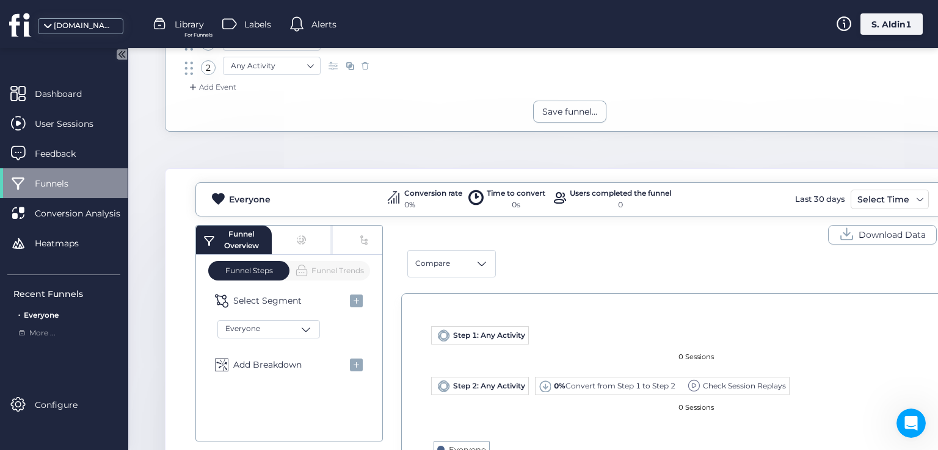
scroll to position [0, 0]
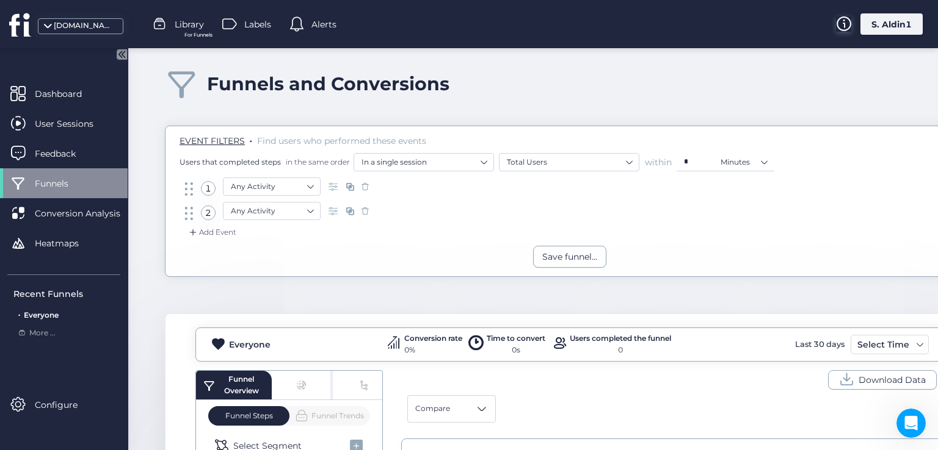
click at [516, 20] on icon at bounding box center [843, 23] width 15 height 15
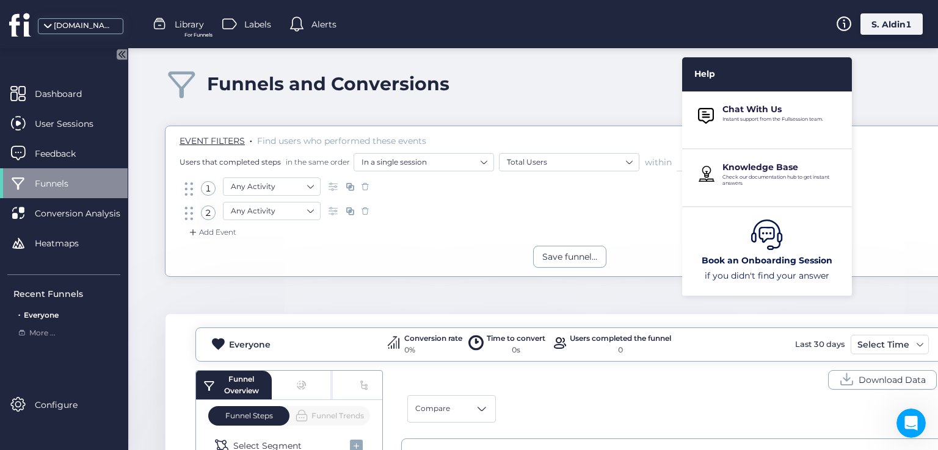
click at [516, 32] on div "S. Aldin1" at bounding box center [891, 23] width 62 height 21
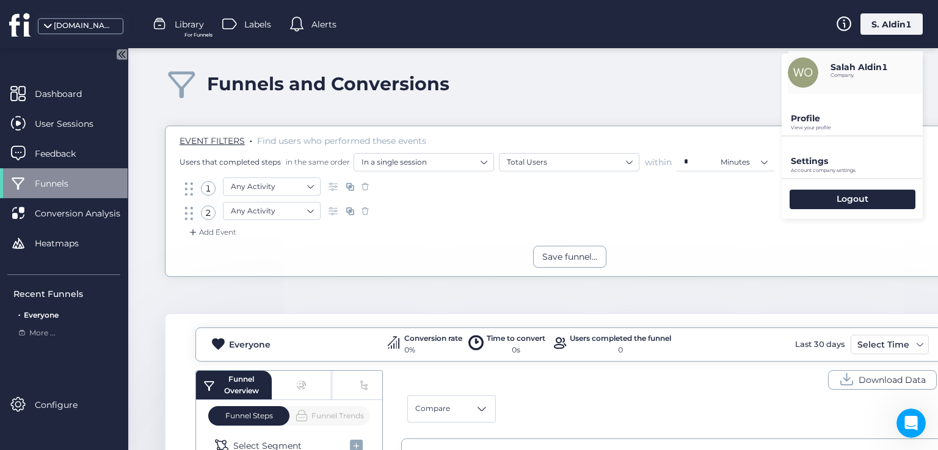
click at [516, 128] on p "View your profile" at bounding box center [856, 127] width 132 height 5
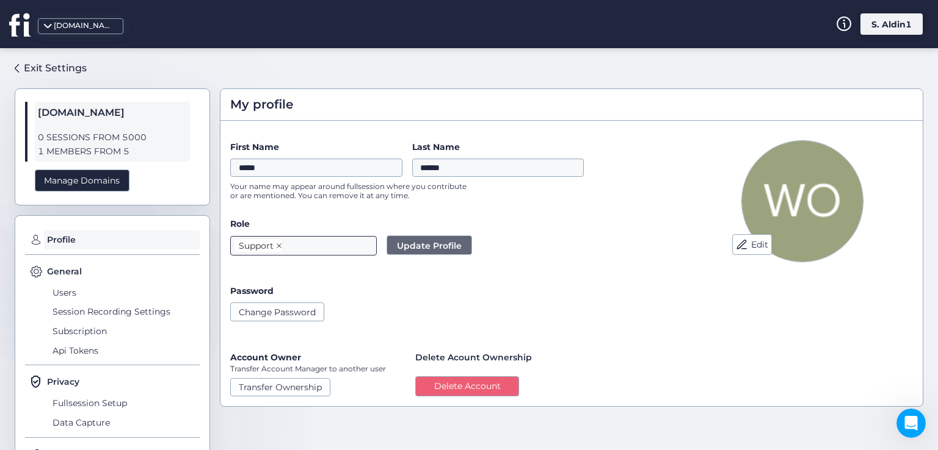
click at [277, 246] on icon at bounding box center [279, 246] width 6 height 6
click at [740, 242] on button "Edit" at bounding box center [752, 244] width 40 height 21
click at [471, 165] on input "******" at bounding box center [498, 168] width 172 height 18
type input "******"
click at [134, 146] on span "1 MEMBERS FROM 5" at bounding box center [112, 152] width 149 height 14
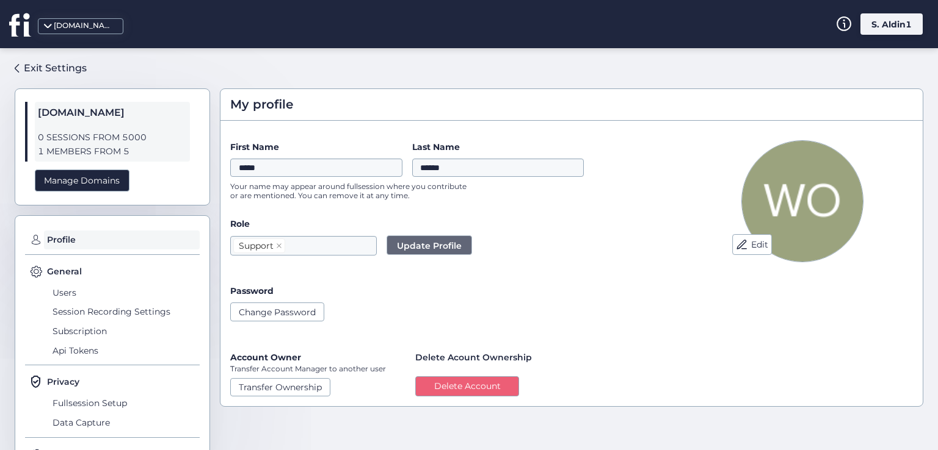
click at [105, 145] on span "1 MEMBERS FROM 5" at bounding box center [112, 152] width 149 height 14
click at [20, 67] on link "Exit Settings" at bounding box center [51, 68] width 72 height 21
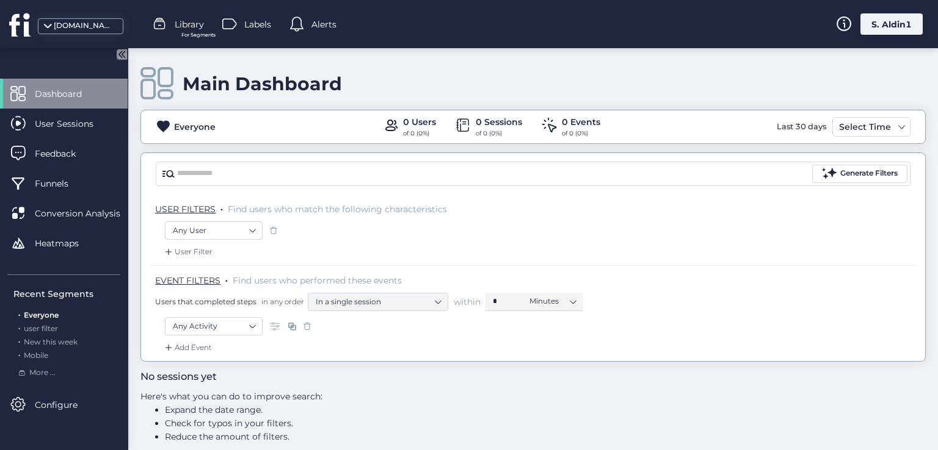
click at [900, 27] on div "S. Aldin1" at bounding box center [891, 23] width 62 height 21
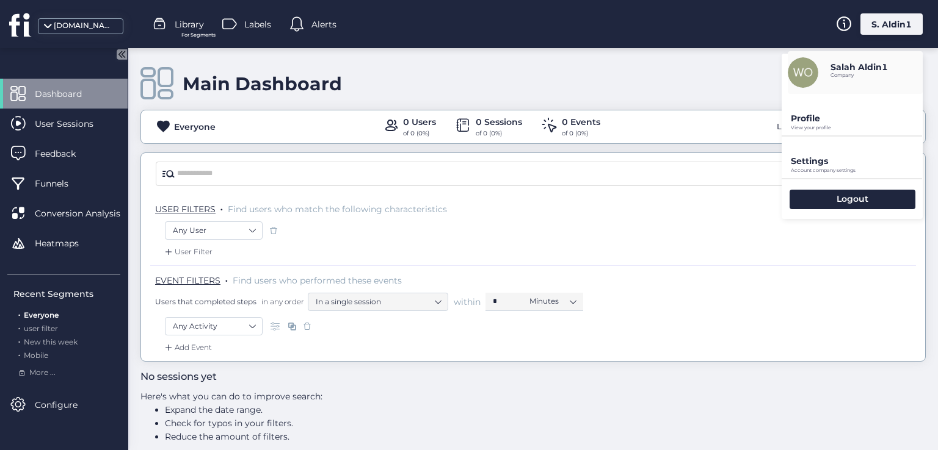
click at [823, 110] on div "Profile View your profile" at bounding box center [851, 115] width 141 height 42
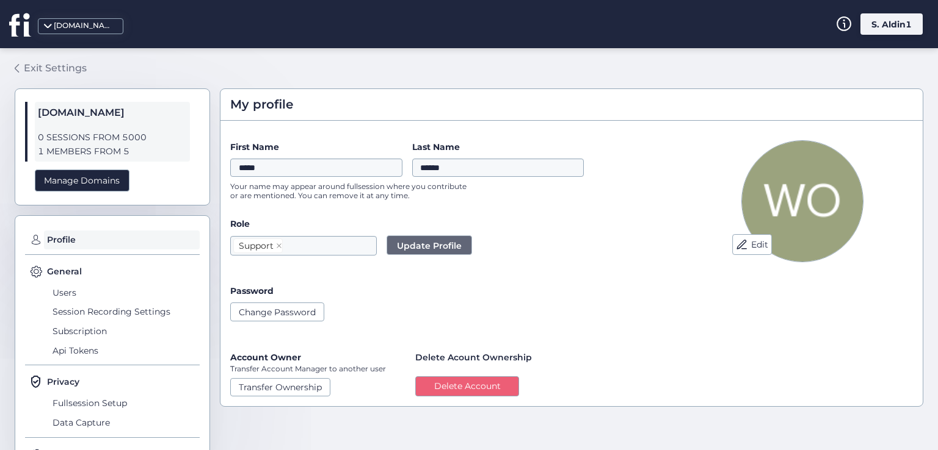
click at [42, 64] on div "Exit Settings" at bounding box center [55, 67] width 63 height 15
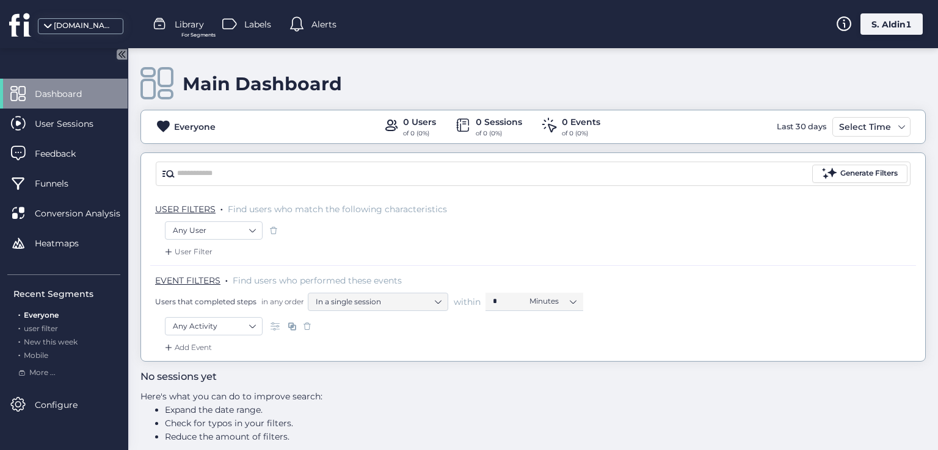
click at [903, 24] on div "S. Aldin1" at bounding box center [891, 23] width 62 height 21
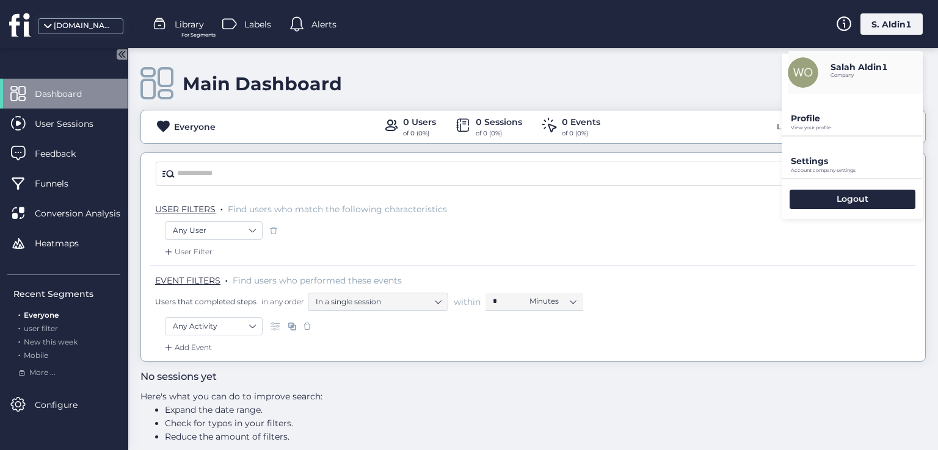
click at [833, 126] on p "View your profile" at bounding box center [856, 127] width 132 height 5
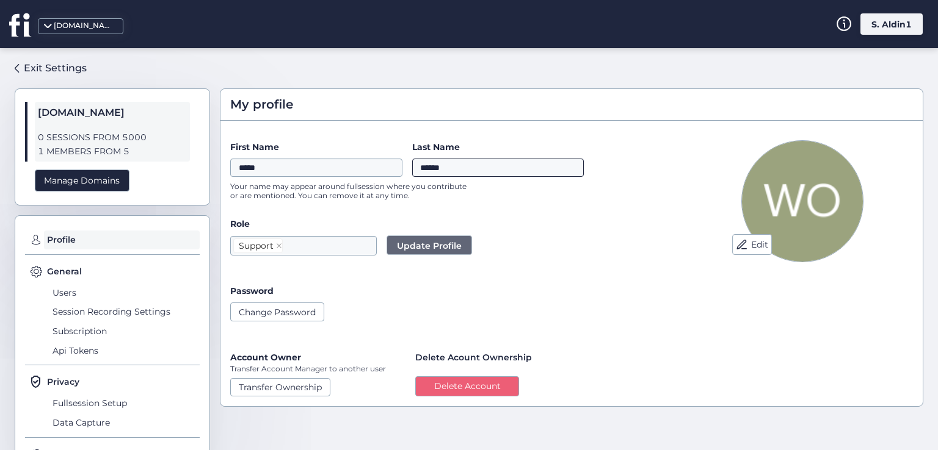
click at [446, 167] on input "******" at bounding box center [498, 168] width 172 height 18
type input "******"
click at [56, 65] on div "Exit Settings" at bounding box center [55, 67] width 63 height 15
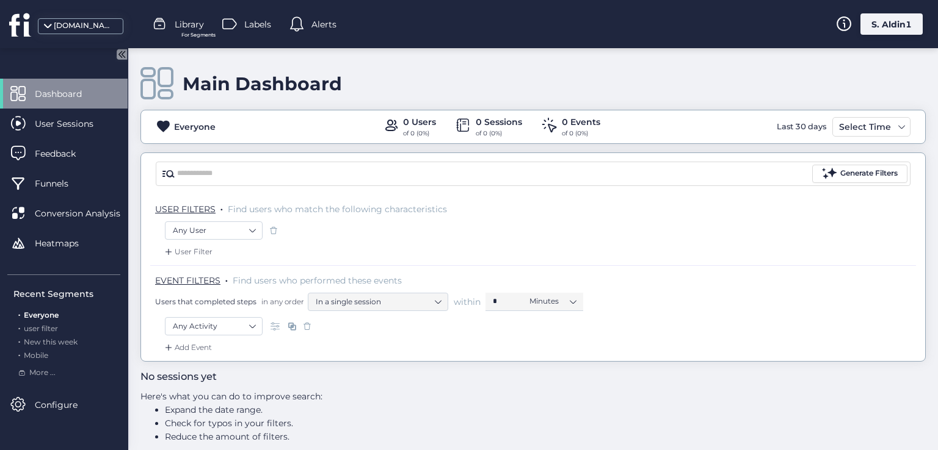
click at [902, 29] on div "S. Aldin1" at bounding box center [891, 23] width 62 height 21
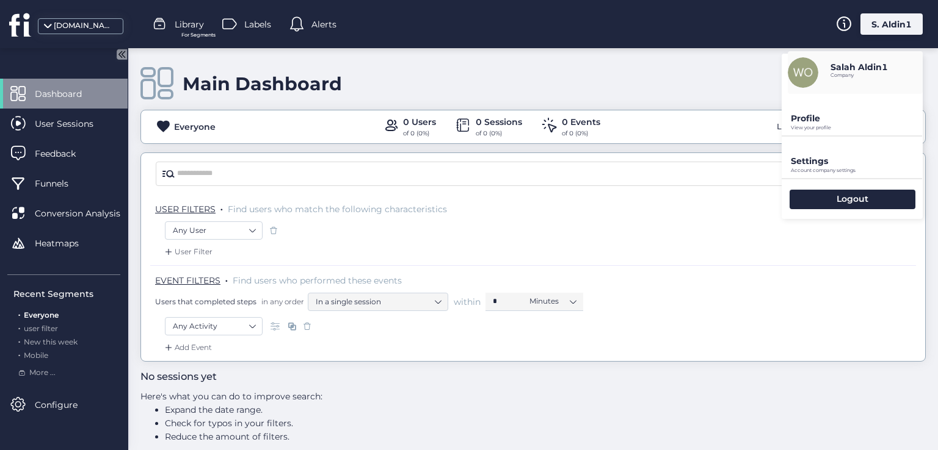
click at [828, 127] on p "View your profile" at bounding box center [856, 127] width 132 height 5
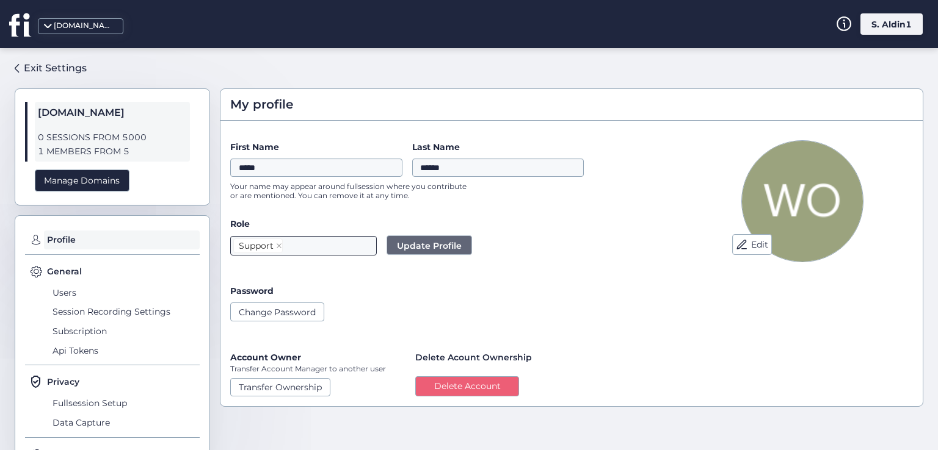
click at [317, 242] on nz-select-top-control "Support" at bounding box center [303, 246] width 146 height 20
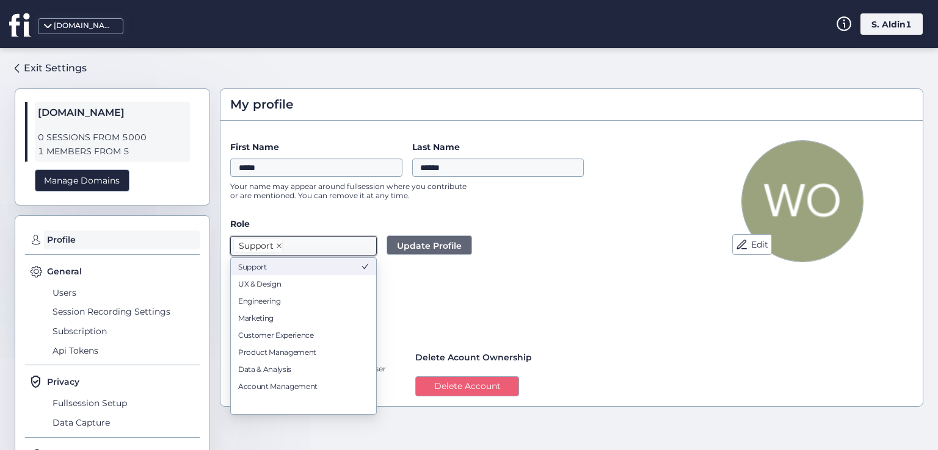
click at [278, 243] on icon at bounding box center [279, 246] width 6 height 6
click at [349, 211] on form "First Name ***** Last Name ****** Your name may appear around fullsession where…" at bounding box center [451, 268] width 442 height 256
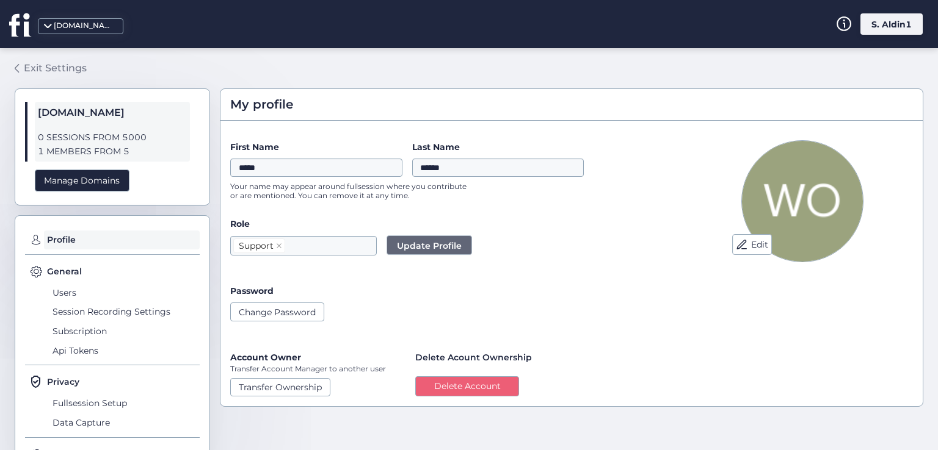
click at [73, 66] on div "Exit Settings" at bounding box center [55, 67] width 63 height 15
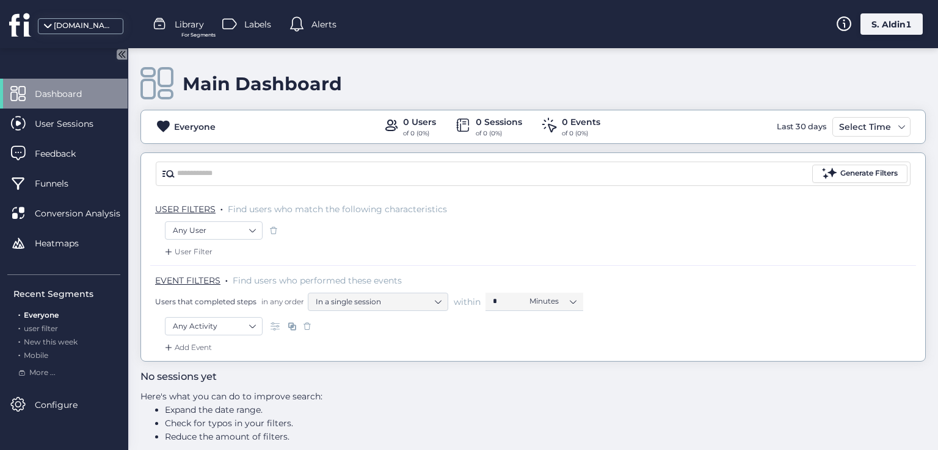
scroll to position [12, 0]
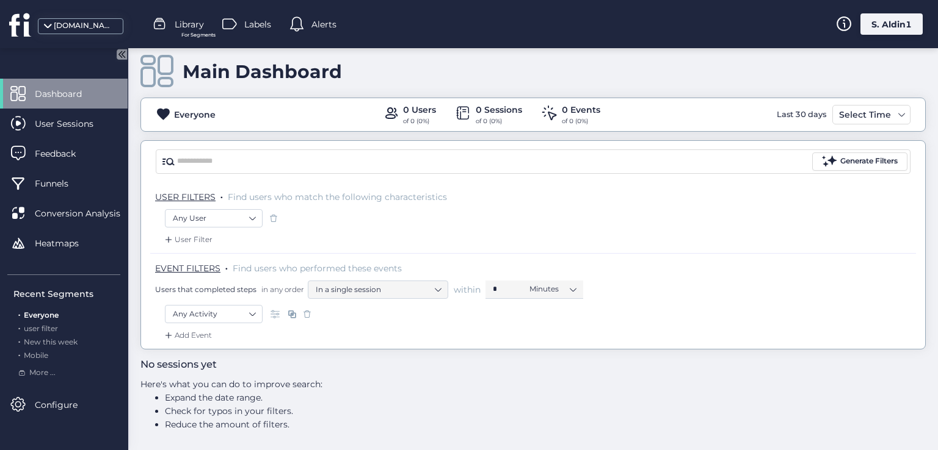
click at [881, 24] on div "S. Aldin1" at bounding box center [891, 23] width 62 height 21
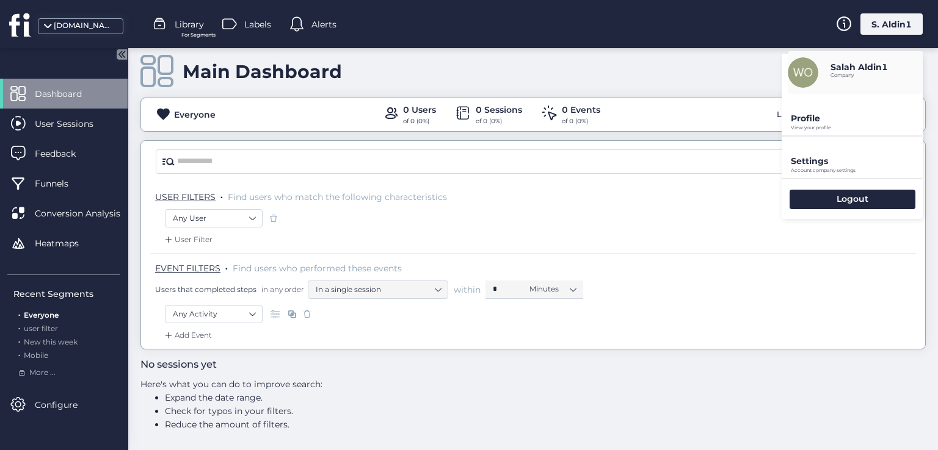
click at [833, 120] on p "Profile" at bounding box center [856, 118] width 132 height 11
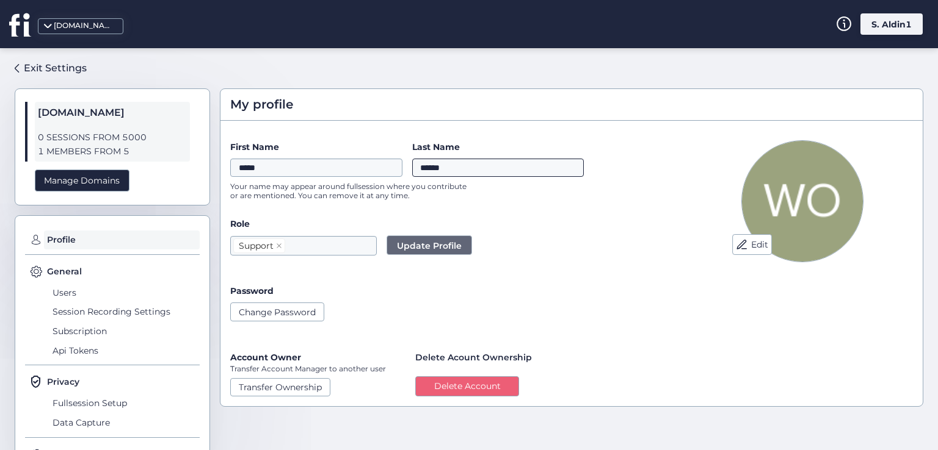
click at [465, 173] on input "******" at bounding box center [498, 168] width 172 height 18
type input "******"
click at [748, 244] on button "Edit" at bounding box center [752, 244] width 40 height 21
click at [39, 62] on div "Exit Settings" at bounding box center [55, 67] width 63 height 15
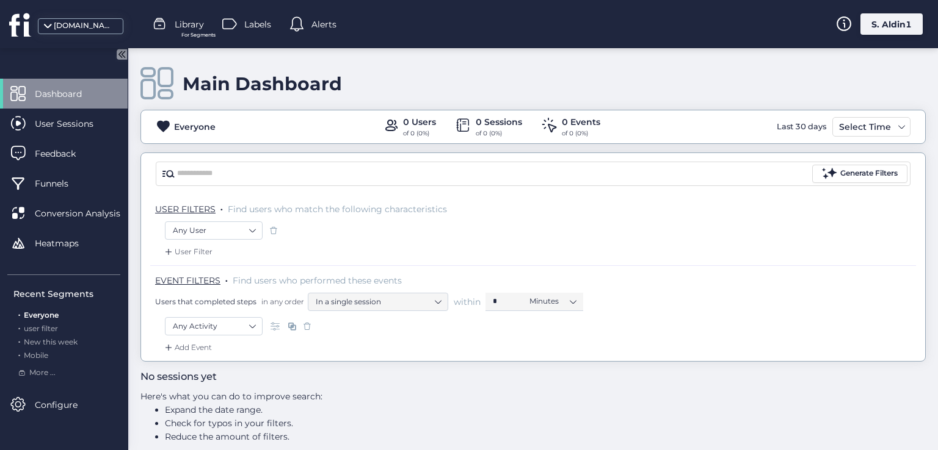
click at [902, 17] on div "S. Aldin1" at bounding box center [891, 23] width 62 height 21
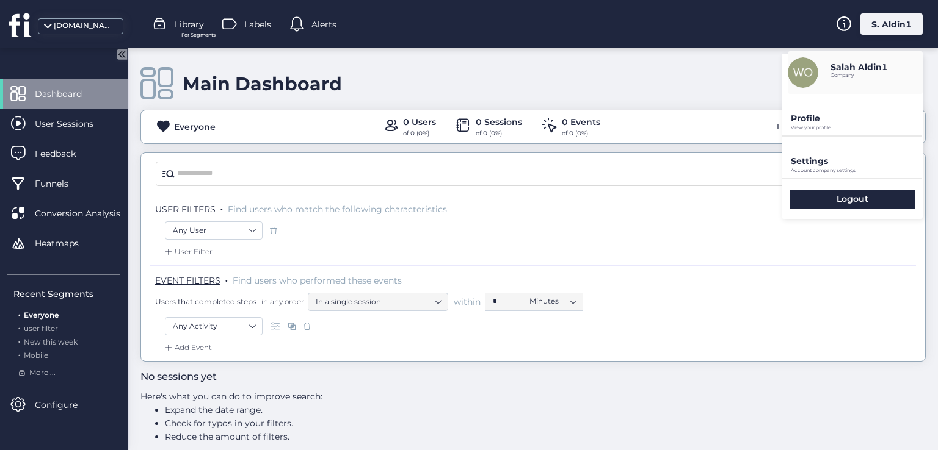
click at [820, 124] on p "Settings" at bounding box center [856, 118] width 132 height 11
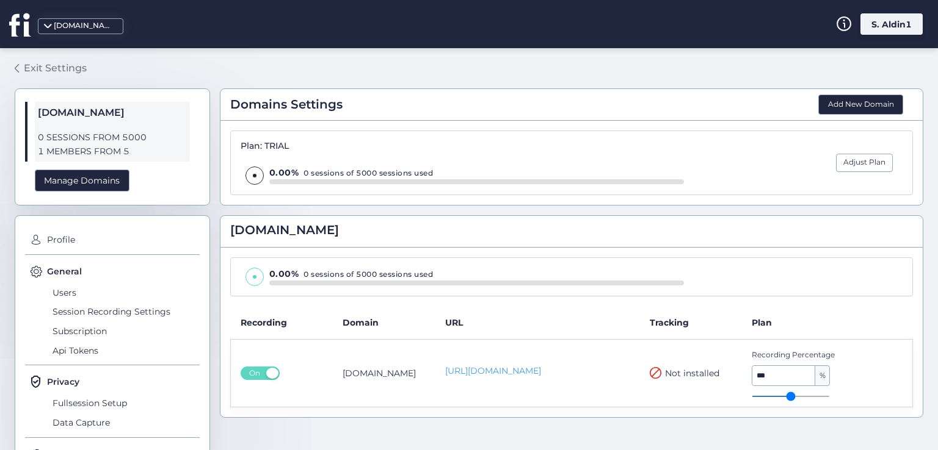
click at [42, 62] on div "Exit Settings" at bounding box center [55, 67] width 63 height 15
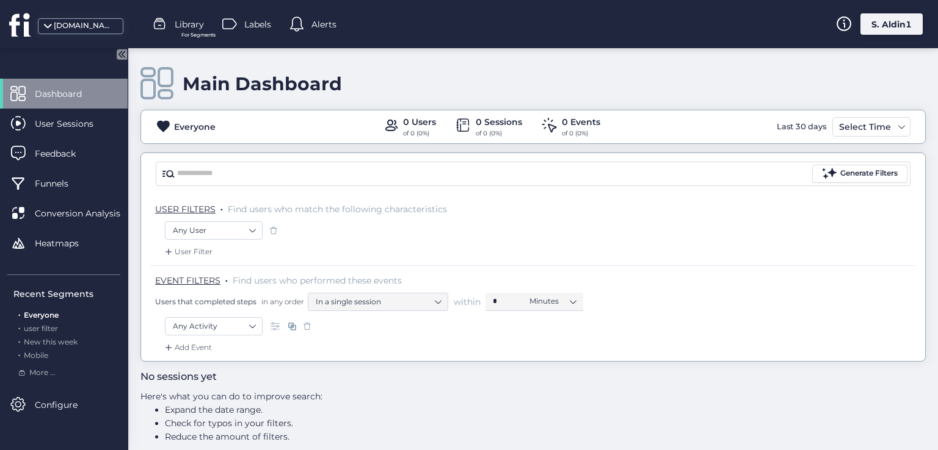
click at [880, 27] on div "S. Aldin1" at bounding box center [891, 23] width 62 height 21
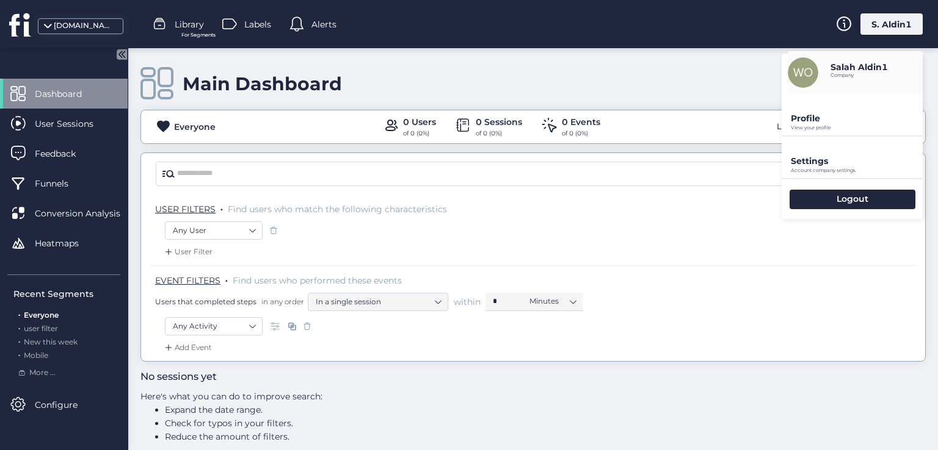
click at [831, 75] on p "Company" at bounding box center [858, 75] width 57 height 5
click at [806, 76] on img at bounding box center [802, 72] width 31 height 31
click at [805, 120] on p "Profile" at bounding box center [856, 118] width 132 height 11
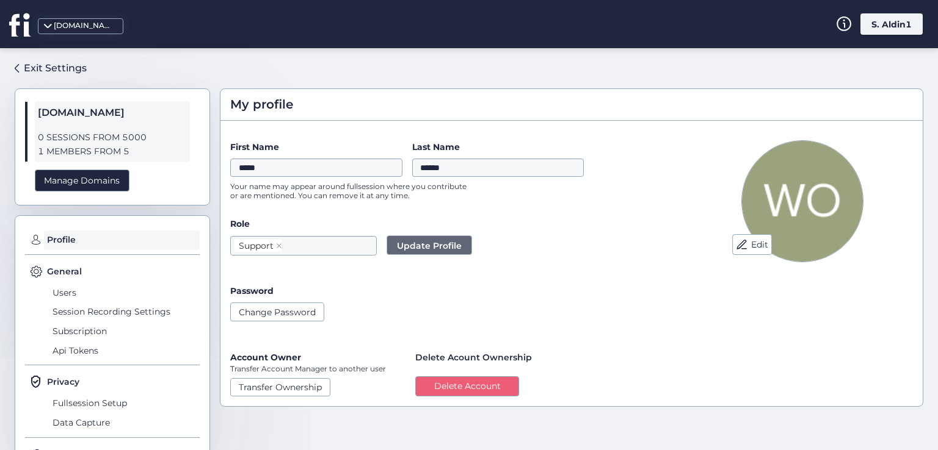
scroll to position [63, 0]
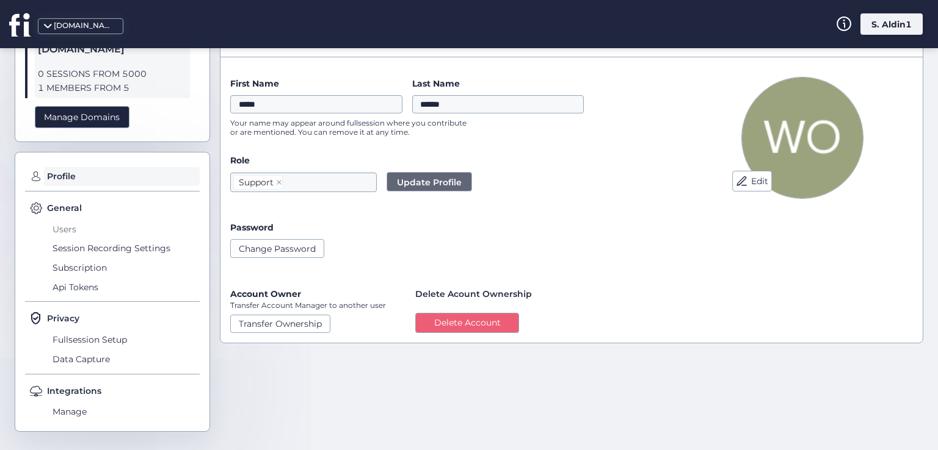
click at [70, 222] on span "Users" at bounding box center [124, 230] width 150 height 20
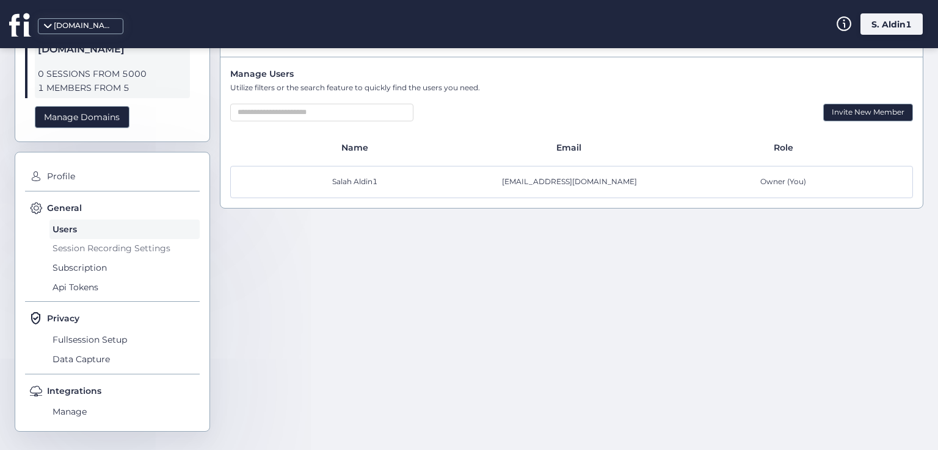
click at [74, 242] on span "Session Recording Settings" at bounding box center [124, 249] width 150 height 20
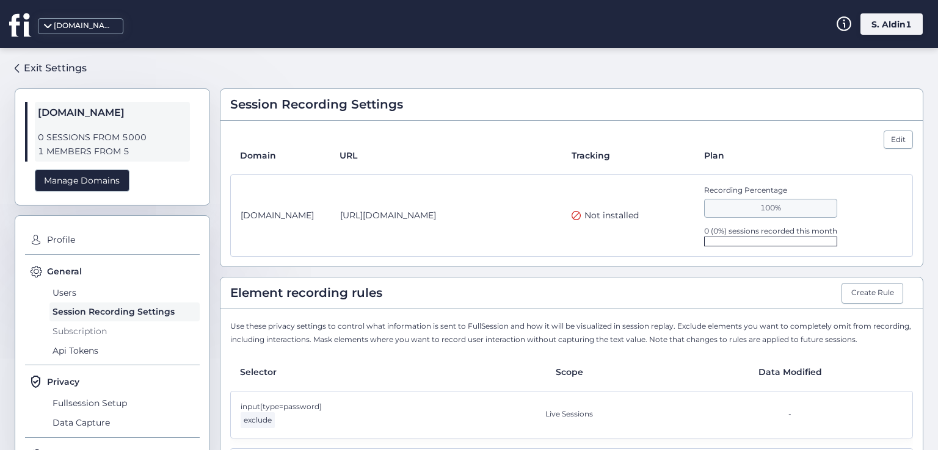
click at [73, 325] on span "Subscription" at bounding box center [124, 332] width 150 height 20
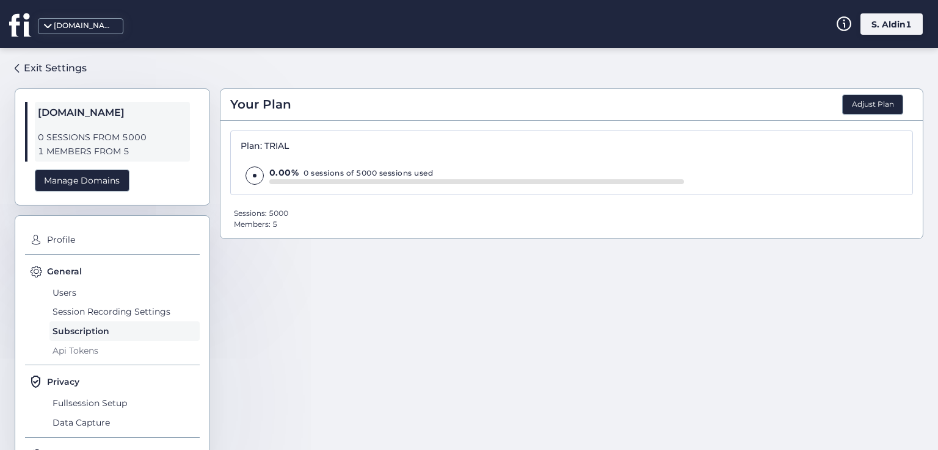
click at [87, 355] on span "Api Tokens" at bounding box center [124, 351] width 150 height 20
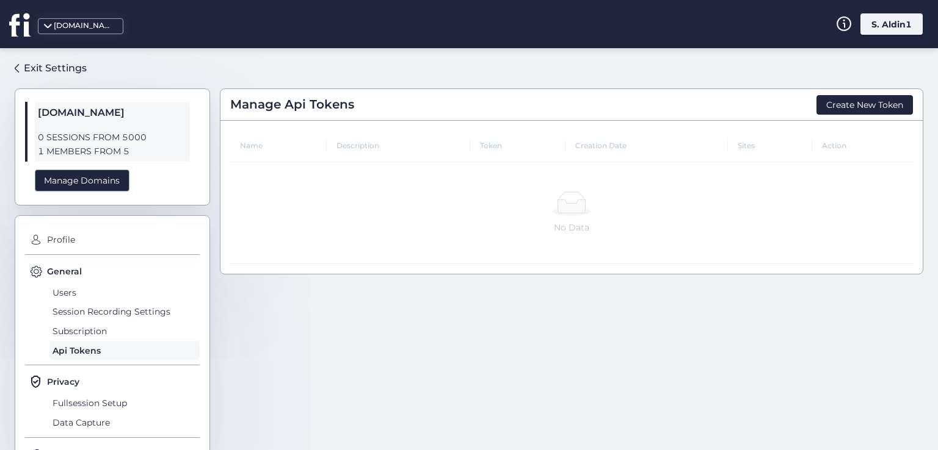
click at [576, 186] on td "No Data" at bounding box center [571, 213] width 682 height 102
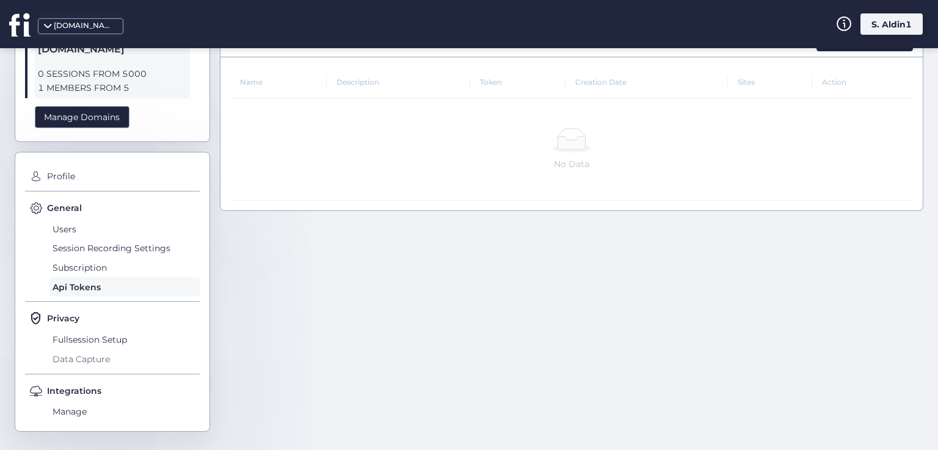
scroll to position [63, 0]
click at [96, 341] on span "Fullsession Setup" at bounding box center [124, 340] width 150 height 20
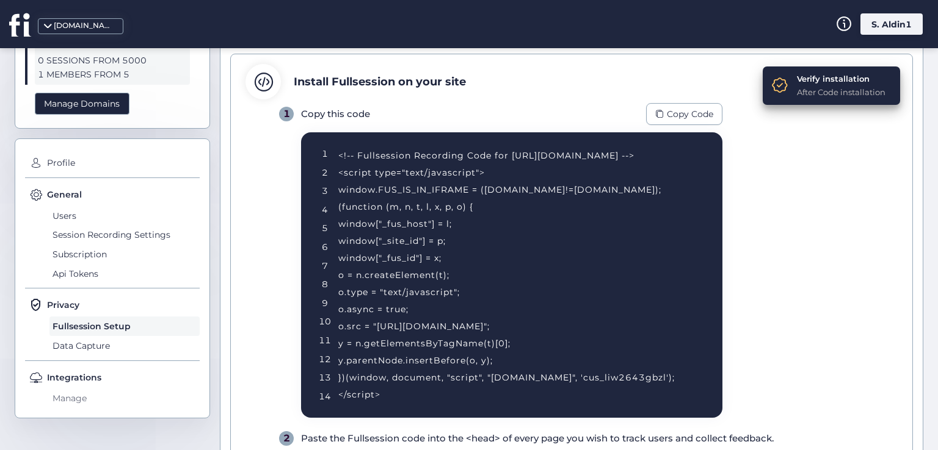
scroll to position [122, 0]
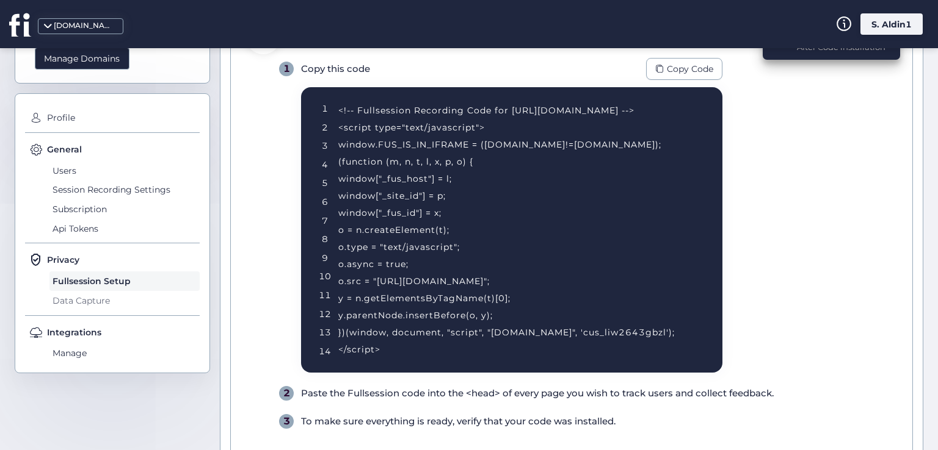
click at [95, 306] on span "Data Capture" at bounding box center [124, 301] width 150 height 20
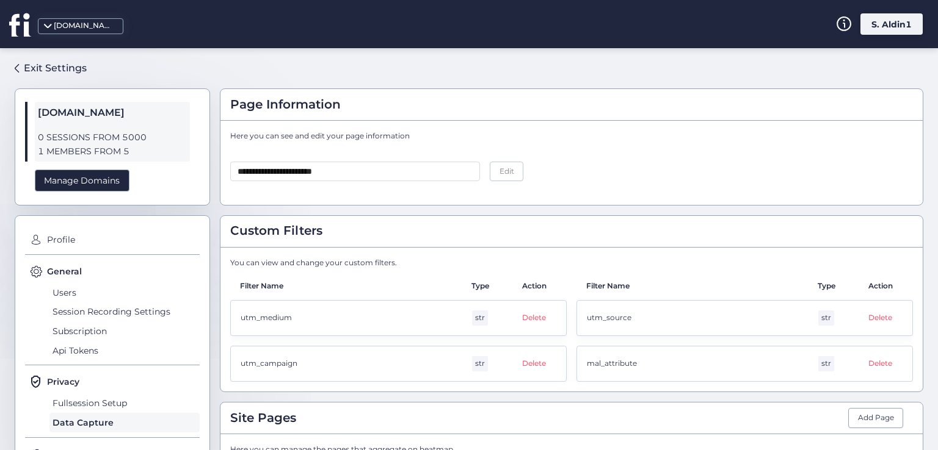
click at [33, 242] on span at bounding box center [36, 240] width 12 height 12
click at [49, 240] on span "Profile" at bounding box center [122, 241] width 156 height 20
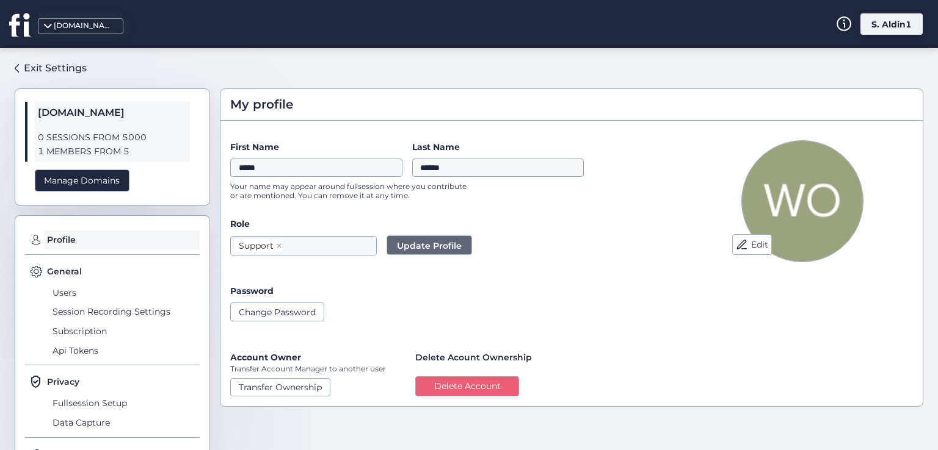
click at [61, 30] on div "[DOMAIN_NAME]" at bounding box center [84, 26] width 61 height 12
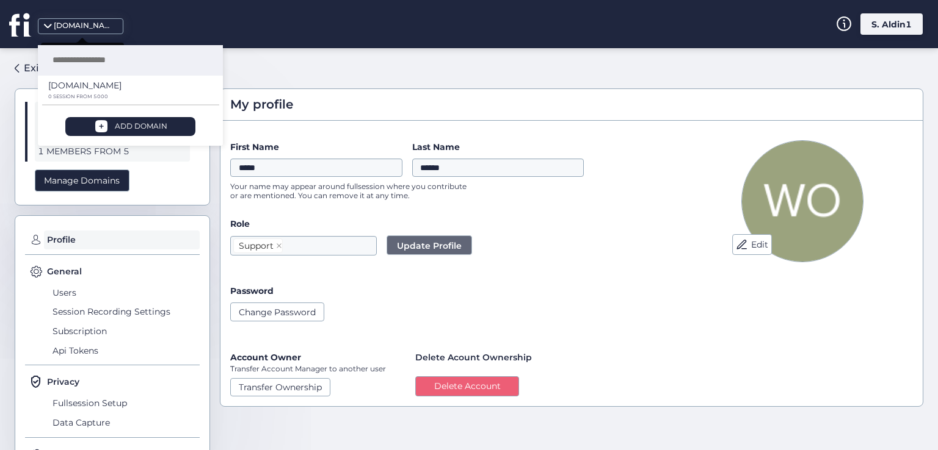
click at [61, 30] on div "[DOMAIN_NAME]" at bounding box center [84, 26] width 61 height 12
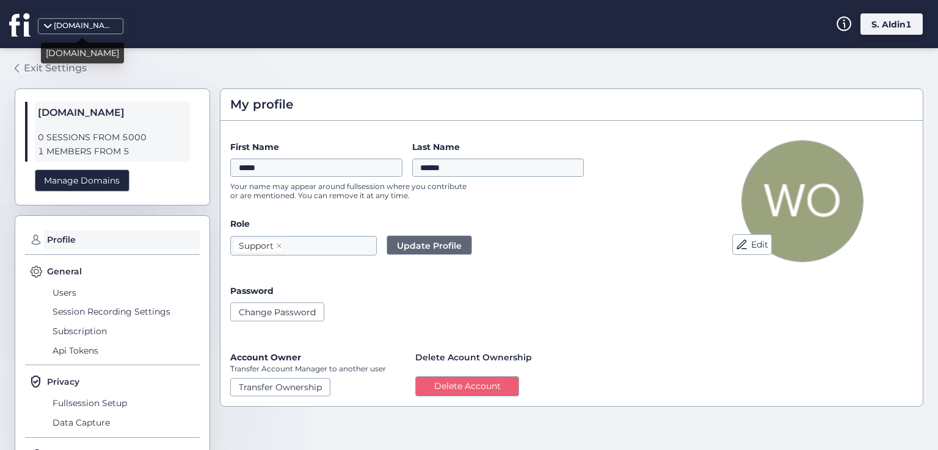
click at [27, 73] on div "Exit Settings" at bounding box center [55, 67] width 63 height 15
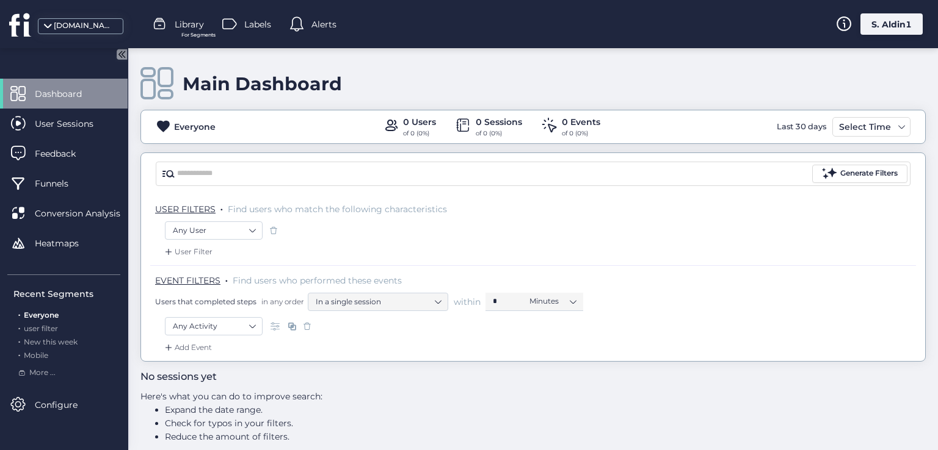
click at [192, 24] on span "Library" at bounding box center [189, 24] width 29 height 13
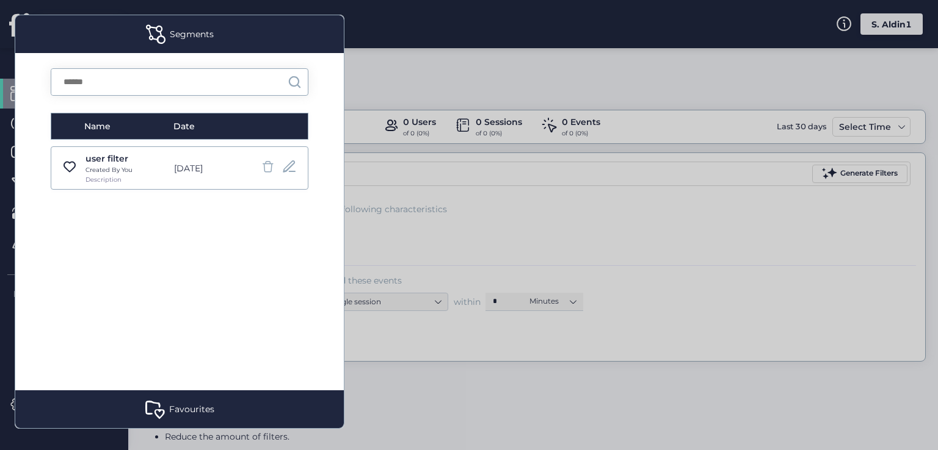
click at [456, 94] on div at bounding box center [469, 225] width 938 height 450
